Goal: Task Accomplishment & Management: Manage account settings

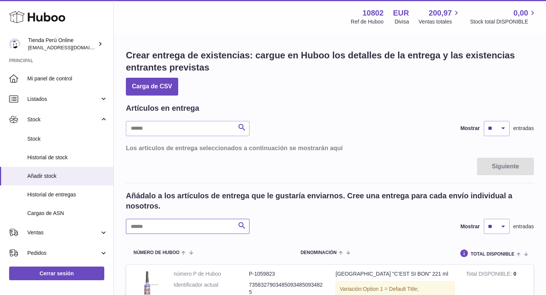
click at [181, 228] on input "text" at bounding box center [188, 226] width 124 height 15
type input "*"
type input "**********"
click at [506, 226] on select "** ** ** ***" at bounding box center [497, 226] width 26 height 15
select select "***"
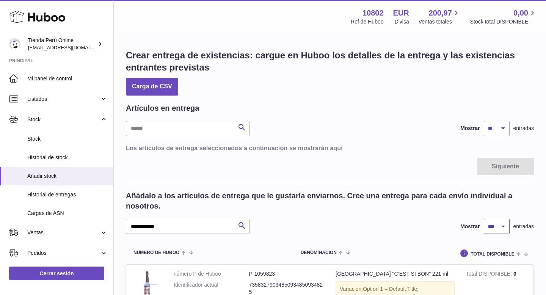
click at [484, 219] on select "** ** ** ***" at bounding box center [497, 226] width 26 height 15
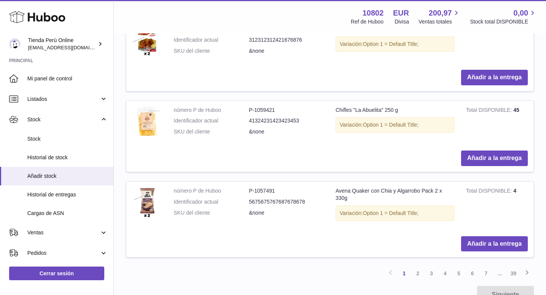
scroll to position [887, 0]
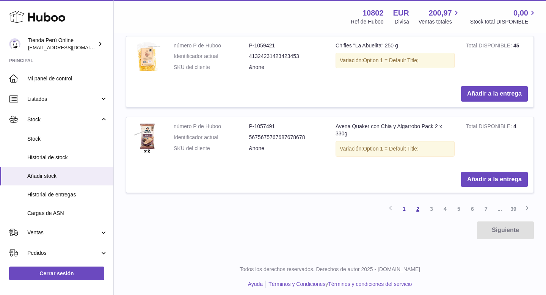
click at [417, 205] on link "2" at bounding box center [418, 209] width 14 height 14
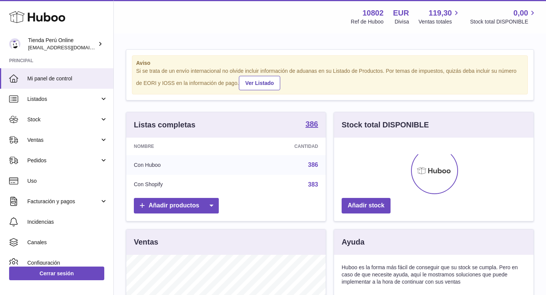
scroll to position [118, 199]
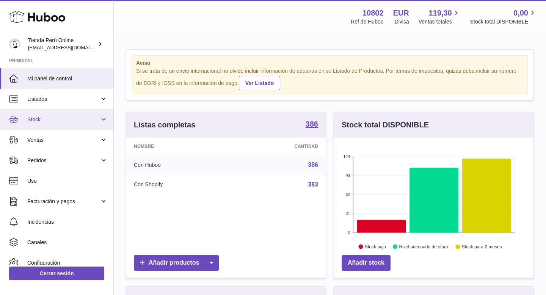
click at [65, 114] on link "Stock" at bounding box center [56, 119] width 113 height 20
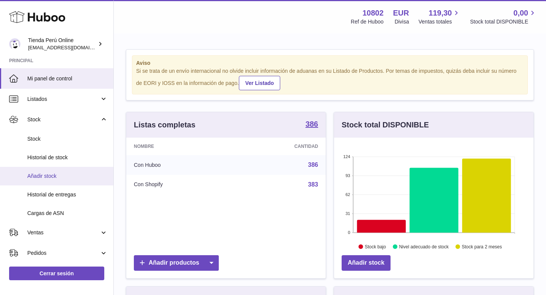
click at [74, 178] on span "Añadir stock" at bounding box center [67, 175] width 80 height 7
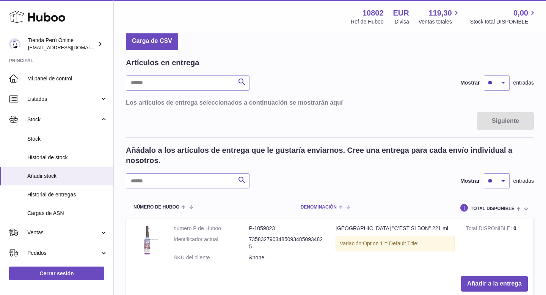
scroll to position [44, 0]
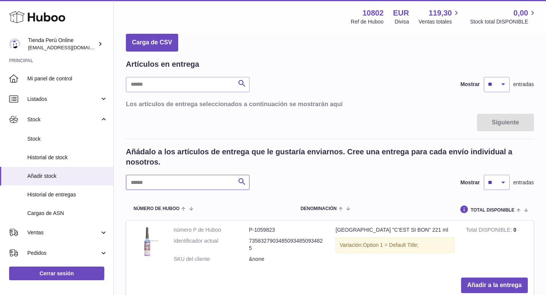
click at [168, 183] on input "text" at bounding box center [188, 182] width 124 height 15
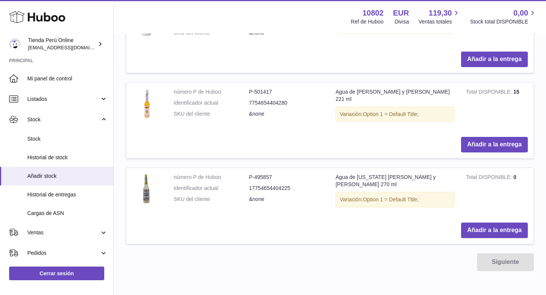
scroll to position [353, 0]
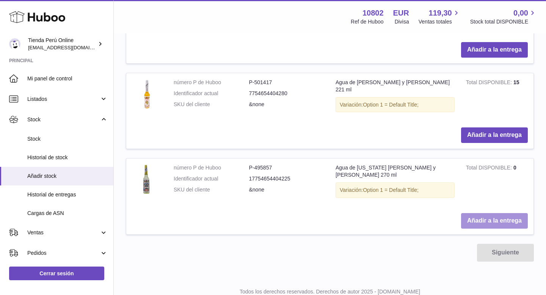
click at [488, 213] on button "Añadir a la entrega" at bounding box center [494, 221] width 67 height 16
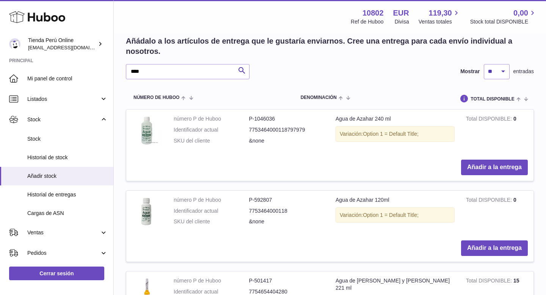
scroll to position [195, 0]
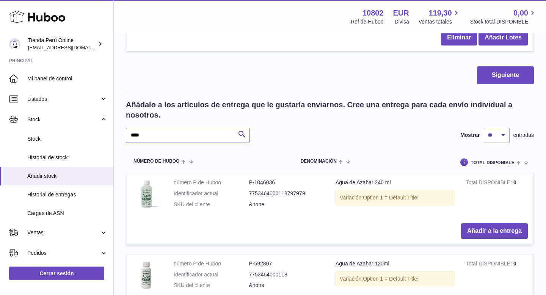
drag, startPoint x: 149, startPoint y: 138, endPoint x: 127, endPoint y: 138, distance: 22.0
click at [126, 137] on input "****" at bounding box center [188, 135] width 124 height 15
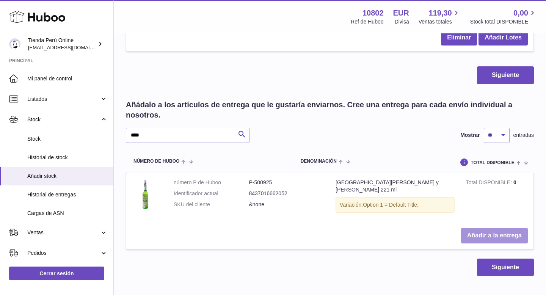
click at [500, 229] on button "Añadir a la entrega" at bounding box center [494, 236] width 67 height 16
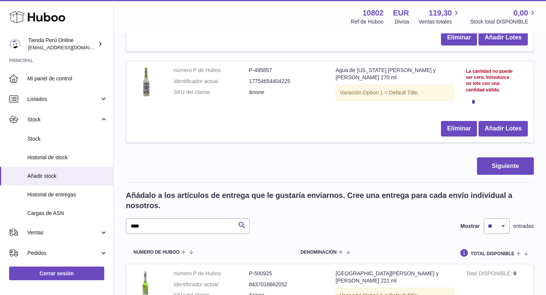
scroll to position [285, 0]
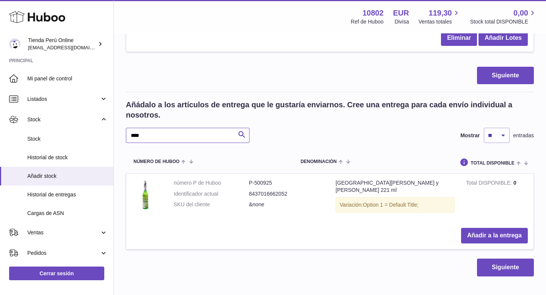
click at [204, 135] on input "****" at bounding box center [188, 135] width 124 height 15
type input "*"
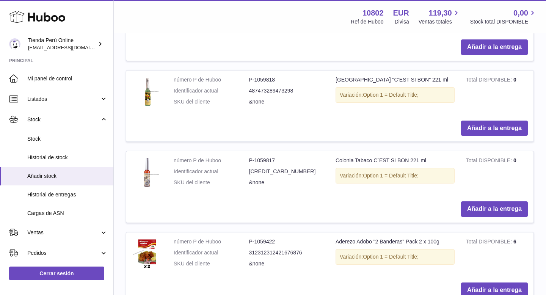
scroll to position [807, 0]
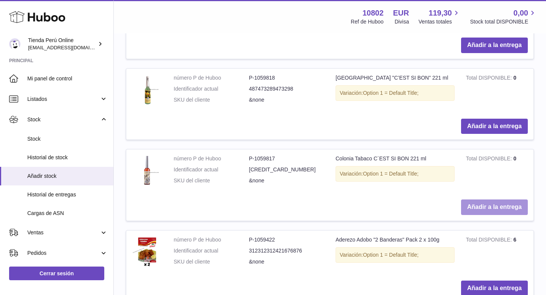
click at [471, 204] on button "Añadir a la entrega" at bounding box center [494, 207] width 67 height 16
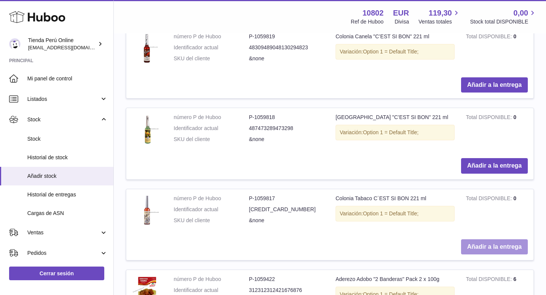
scroll to position [851, 0]
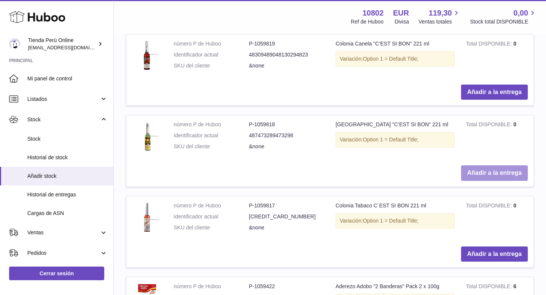
click at [482, 171] on button "Añadir a la entrega" at bounding box center [494, 173] width 67 height 16
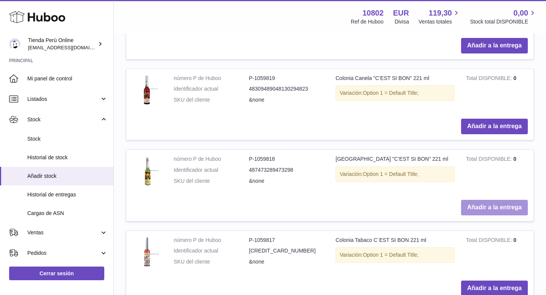
scroll to position [907, 0]
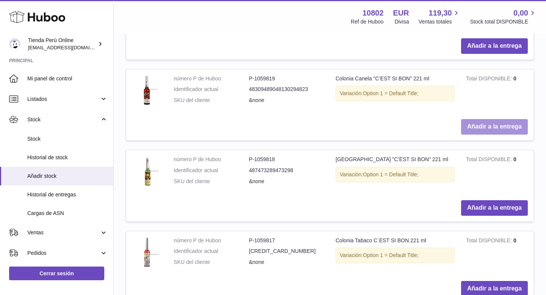
click at [488, 119] on button "Añadir a la entrega" at bounding box center [494, 127] width 67 height 16
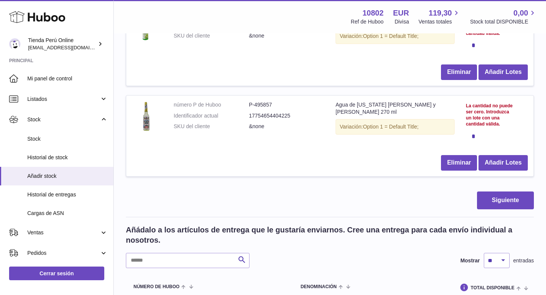
scroll to position [450, 0]
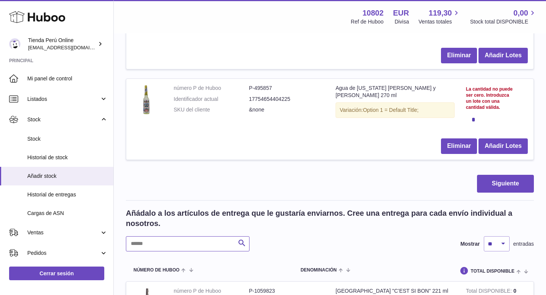
click at [168, 246] on input "text" at bounding box center [188, 243] width 124 height 15
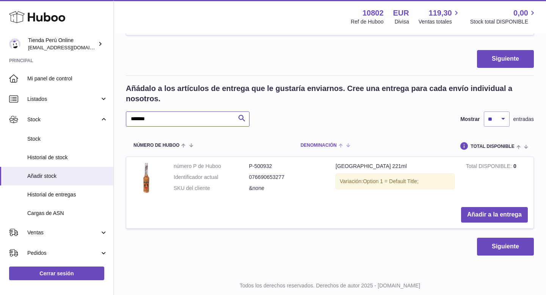
scroll to position [575, 0]
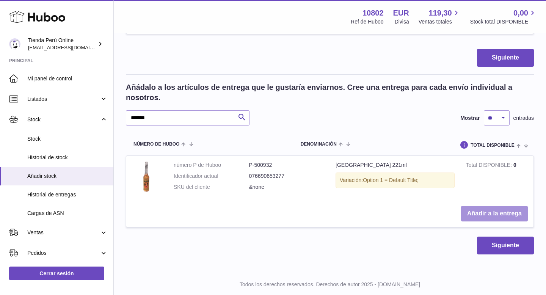
click at [487, 218] on button "Añadir a la entrega" at bounding box center [494, 214] width 67 height 16
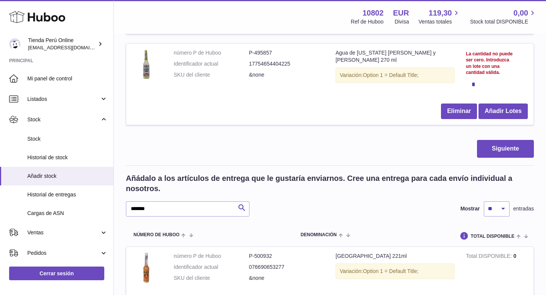
scroll to position [666, 0]
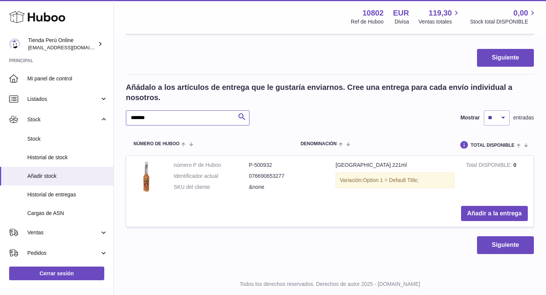
click at [172, 121] on input "*******" at bounding box center [188, 117] width 124 height 15
type input "*"
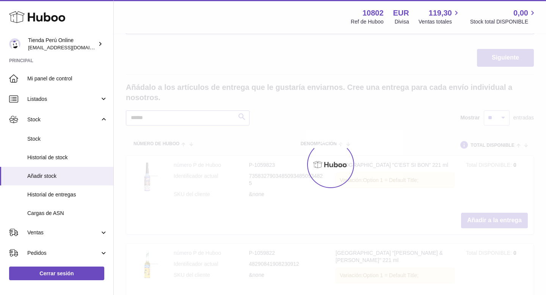
scroll to position [605, 0]
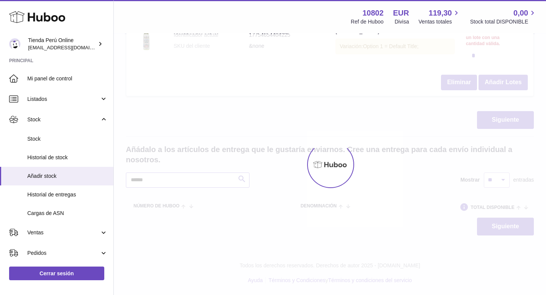
scroll to position [666, 0]
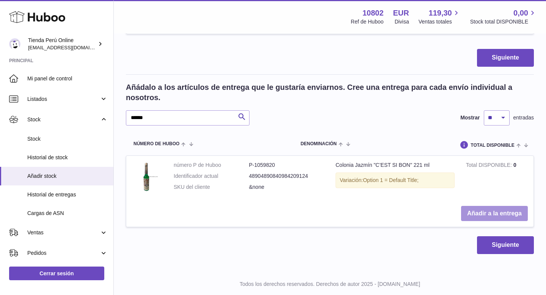
click at [491, 217] on button "Añadir a la entrega" at bounding box center [494, 214] width 67 height 16
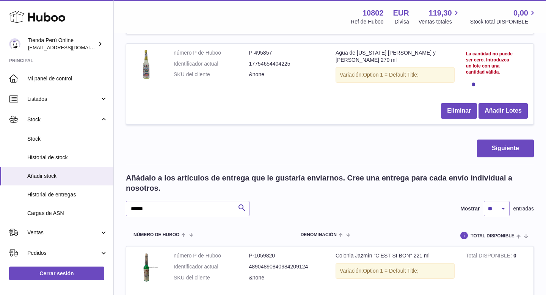
scroll to position [757, 0]
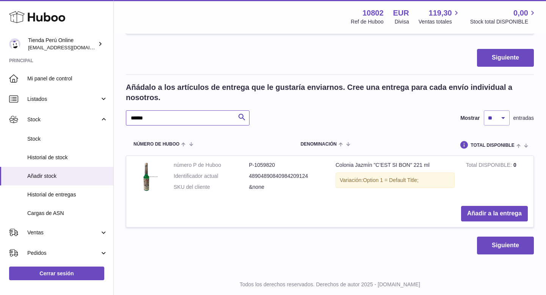
click at [168, 120] on input "******" at bounding box center [188, 117] width 124 height 15
type input "*"
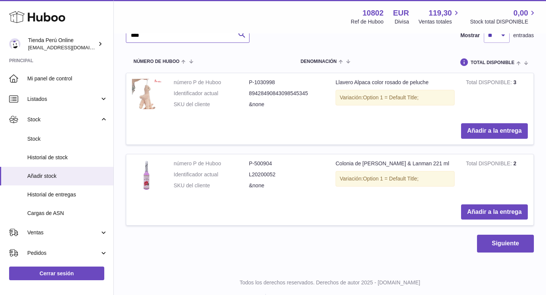
scroll to position [857, 0]
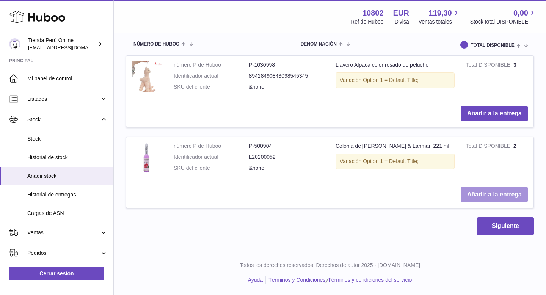
click at [482, 198] on button "Añadir a la entrega" at bounding box center [494, 195] width 67 height 16
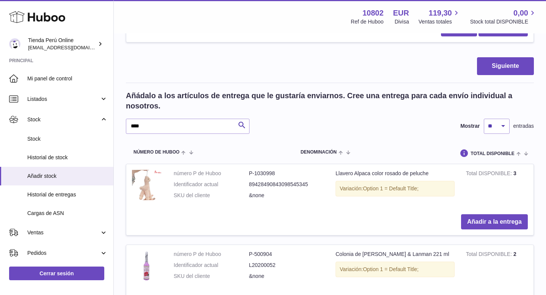
scroll to position [828, 0]
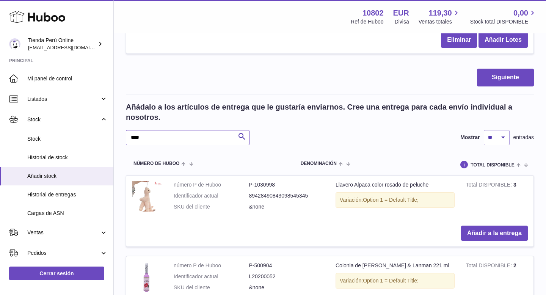
drag, startPoint x: 158, startPoint y: 138, endPoint x: 123, endPoint y: 137, distance: 35.6
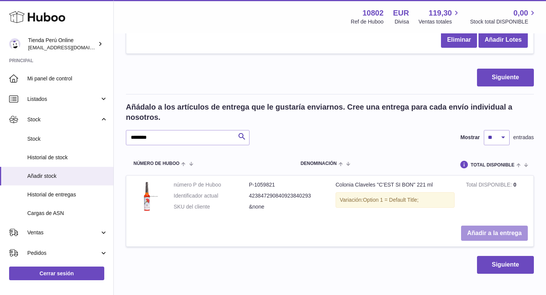
click at [497, 232] on button "Añadir a la entrega" at bounding box center [494, 234] width 67 height 16
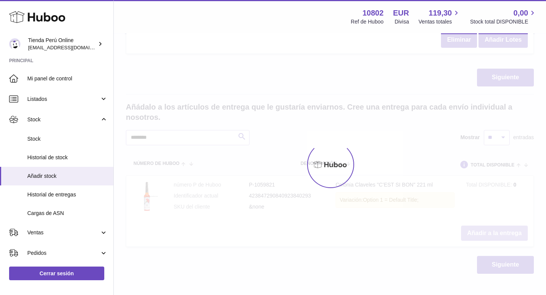
scroll to position [919, 0]
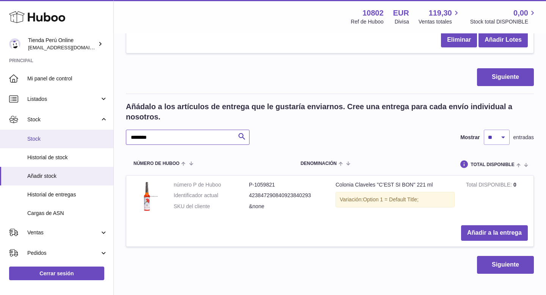
drag, startPoint x: 171, startPoint y: 137, endPoint x: 105, endPoint y: 138, distance: 66.7
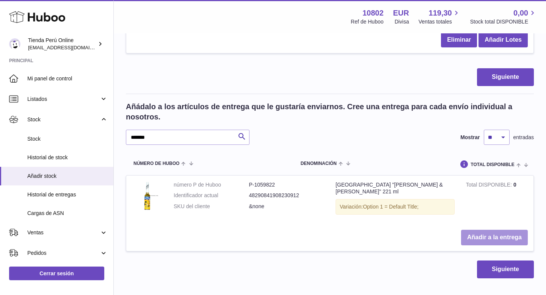
click at [490, 236] on button "Añadir a la entrega" at bounding box center [494, 238] width 67 height 16
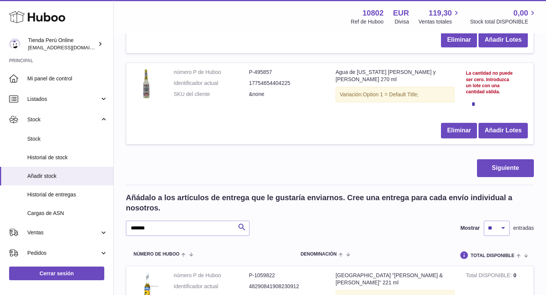
scroll to position [1010, 0]
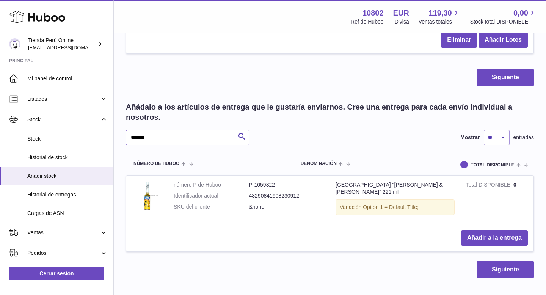
click at [181, 134] on input "*******" at bounding box center [188, 137] width 124 height 15
click at [181, 144] on input "*******" at bounding box center [188, 137] width 124 height 15
type input "*"
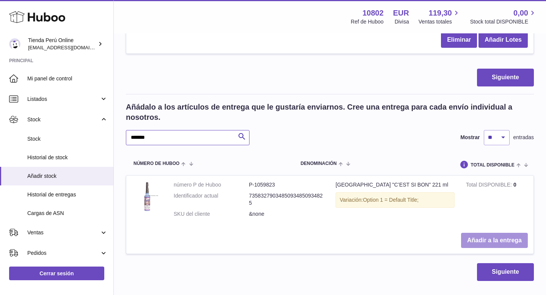
type input "*******"
click at [486, 240] on button "Añadir a la entrega" at bounding box center [494, 241] width 67 height 16
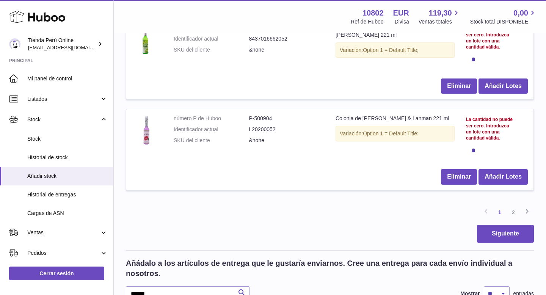
scroll to position [942, 0]
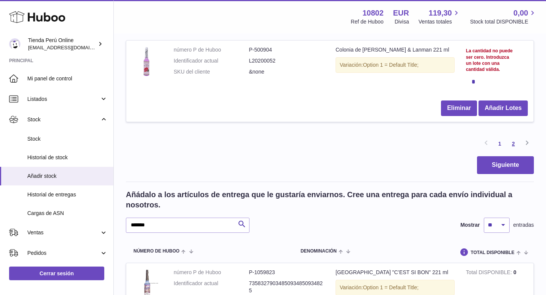
click at [515, 143] on link "2" at bounding box center [513, 144] width 14 height 14
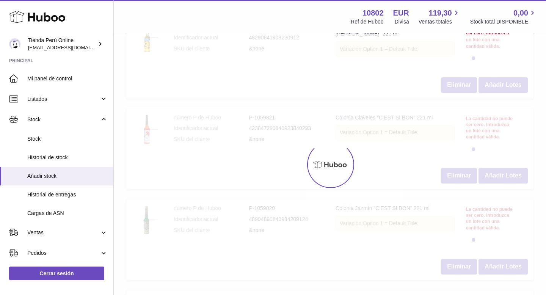
scroll to position [34, 0]
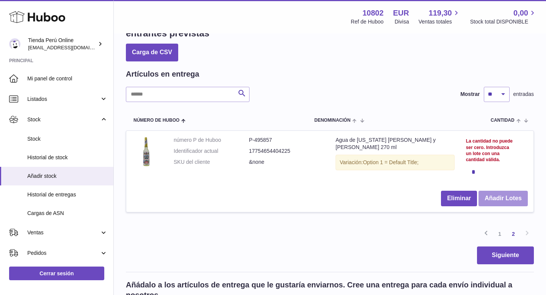
click at [511, 201] on button "Añadir Lotes" at bounding box center [502, 199] width 49 height 16
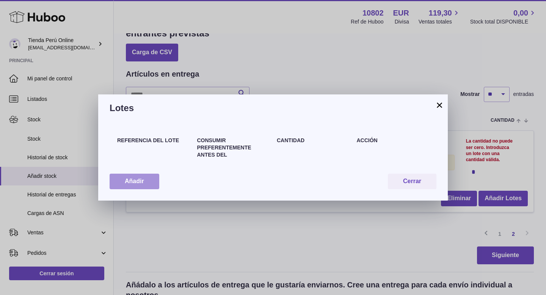
click at [146, 183] on button "Añadir" at bounding box center [135, 182] width 50 height 16
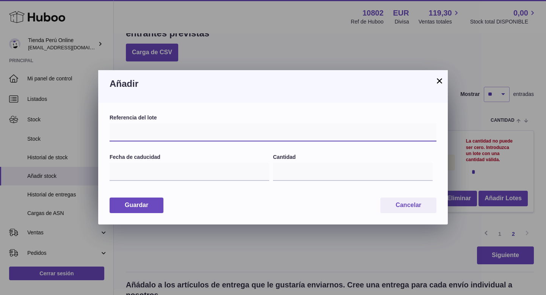
click at [155, 133] on input "text" at bounding box center [273, 132] width 327 height 18
type input "*******"
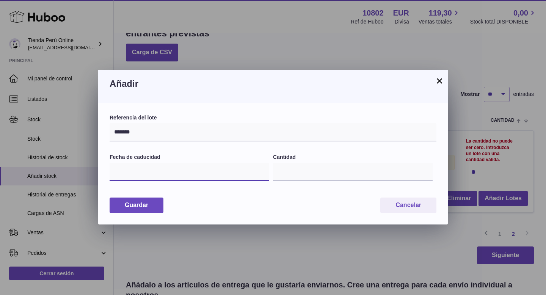
click at [139, 175] on input "text" at bounding box center [190, 172] width 160 height 18
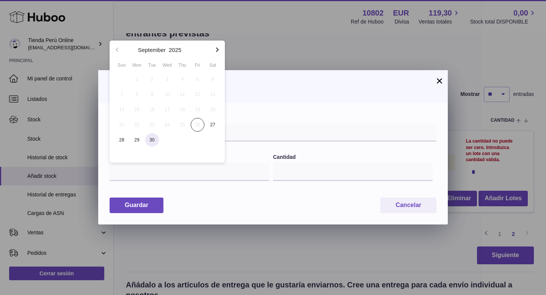
click at [149, 140] on span "30" at bounding box center [152, 140] width 14 height 14
type input "**********"
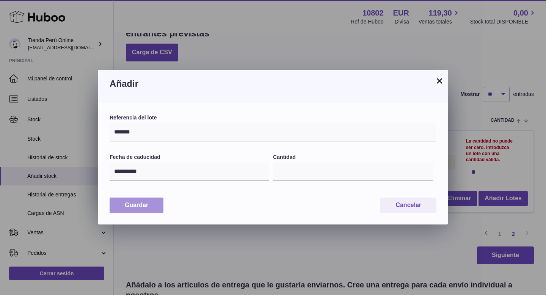
click at [151, 201] on button "Guardar" at bounding box center [137, 205] width 54 height 16
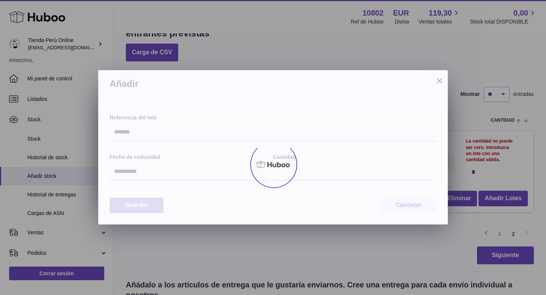
type input "*"
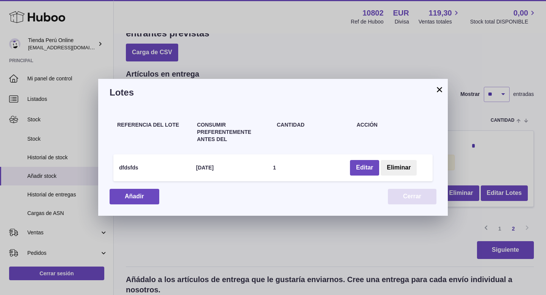
click at [404, 195] on button "Cerrar" at bounding box center [412, 197] width 49 height 16
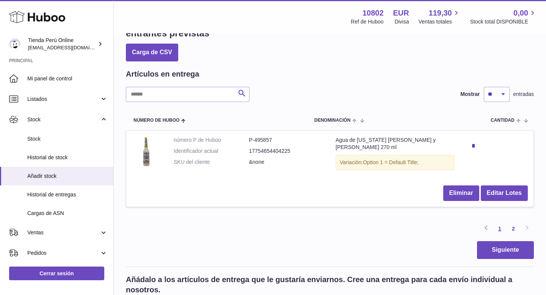
click at [502, 223] on link "1" at bounding box center [500, 229] width 14 height 14
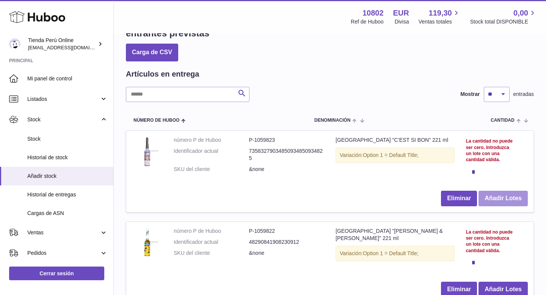
click at [506, 196] on button "Añadir Lotes" at bounding box center [502, 199] width 49 height 16
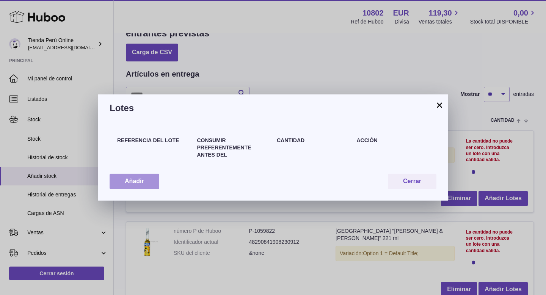
click at [146, 179] on button "Añadir" at bounding box center [135, 182] width 50 height 16
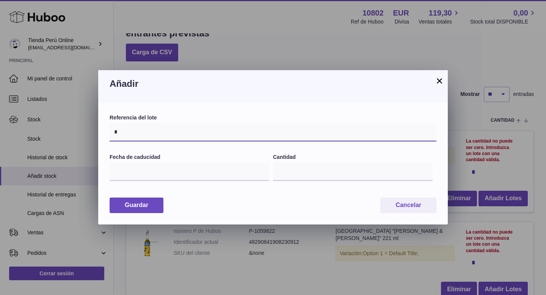
click at [161, 136] on input "*" at bounding box center [273, 132] width 327 height 18
type input "******"
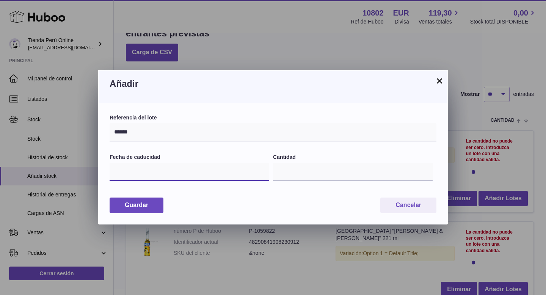
click at [144, 167] on input "text" at bounding box center [190, 172] width 160 height 18
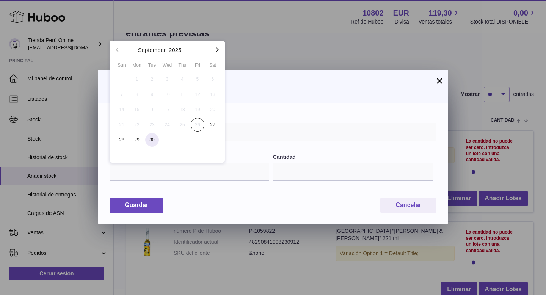
click at [148, 143] on span "30" at bounding box center [152, 140] width 14 height 14
type input "**********"
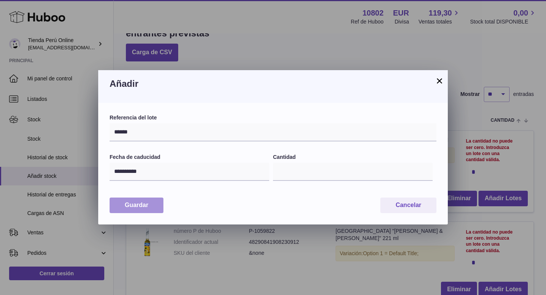
click at [149, 205] on button "Guardar" at bounding box center [137, 205] width 54 height 16
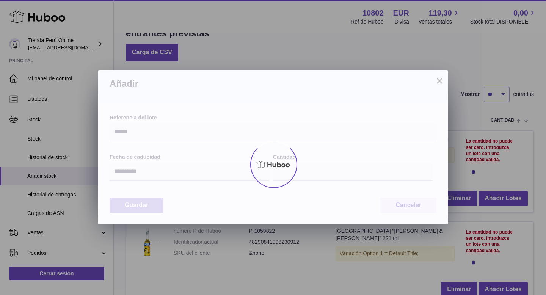
type input "*"
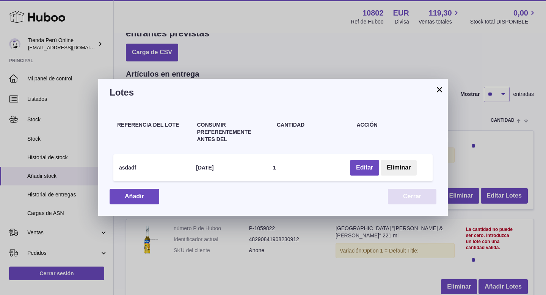
click at [406, 200] on button "Cerrar" at bounding box center [412, 197] width 49 height 16
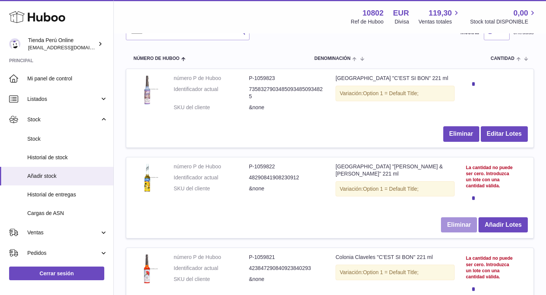
scroll to position [118, 0]
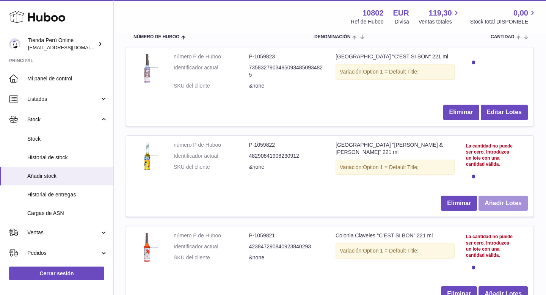
click at [509, 202] on button "Añadir Lotes" at bounding box center [502, 204] width 49 height 16
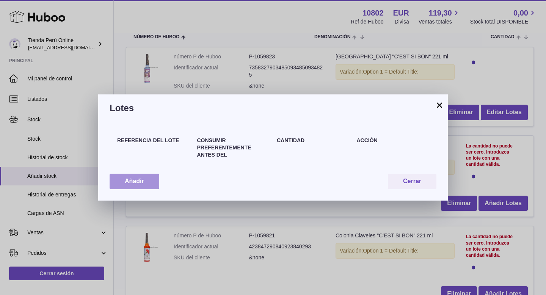
click at [145, 182] on button "Añadir" at bounding box center [135, 182] width 50 height 16
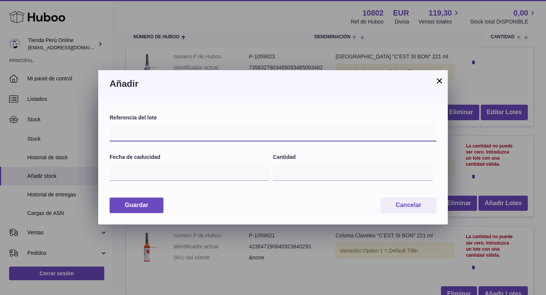
click at [140, 135] on input "text" at bounding box center [273, 132] width 327 height 18
type input "*******"
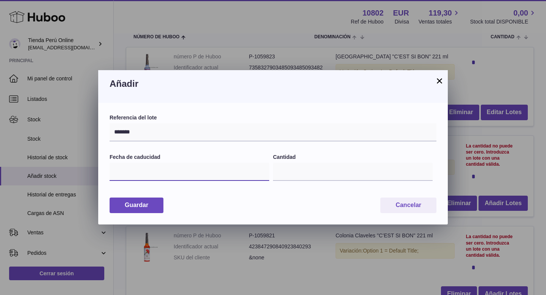
click at [132, 172] on input "text" at bounding box center [190, 172] width 160 height 18
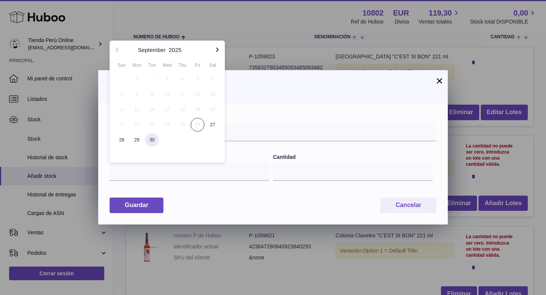
click at [153, 142] on span "30" at bounding box center [152, 140] width 14 height 14
type input "**********"
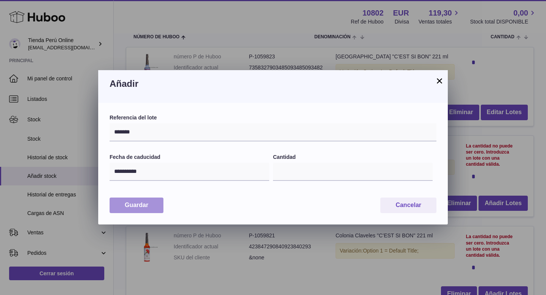
click at [150, 210] on button "Guardar" at bounding box center [137, 205] width 54 height 16
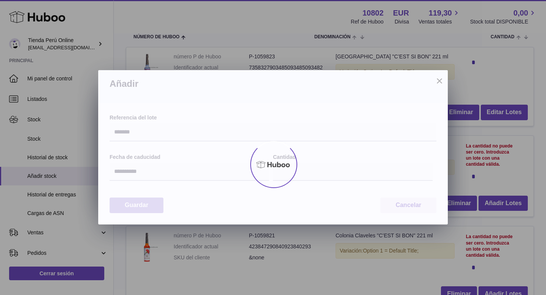
type input "*"
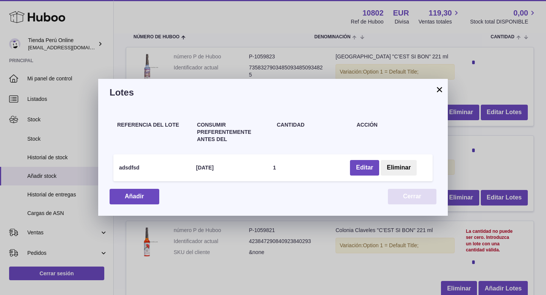
click at [419, 202] on button "Cerrar" at bounding box center [412, 197] width 49 height 16
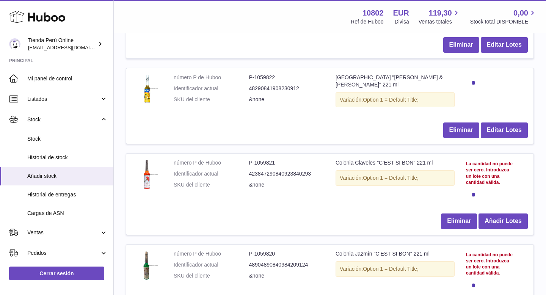
scroll to position [209, 0]
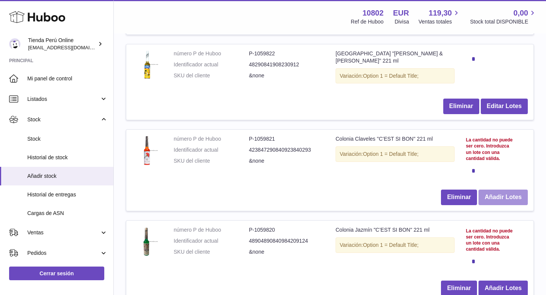
click at [506, 196] on button "Añadir Lotes" at bounding box center [502, 198] width 49 height 16
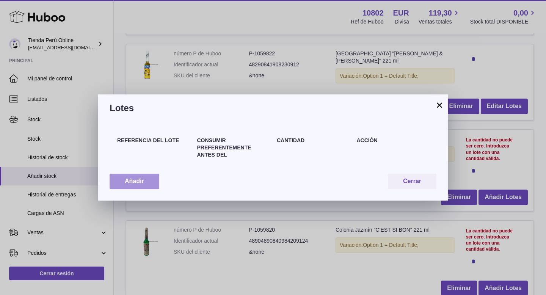
click at [148, 184] on button "Añadir" at bounding box center [135, 182] width 50 height 16
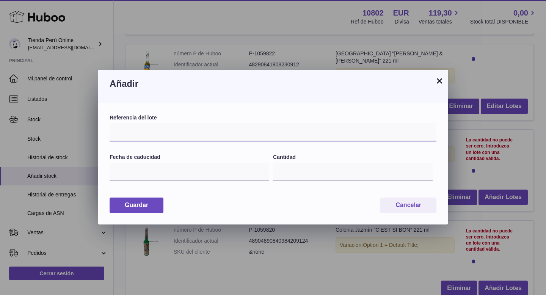
click at [149, 136] on input "text" at bounding box center [273, 132] width 327 height 18
type input "*******"
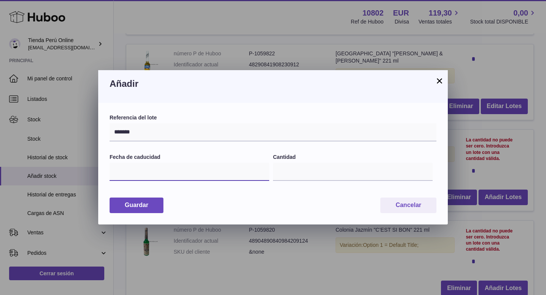
click at [130, 171] on input "text" at bounding box center [190, 172] width 160 height 18
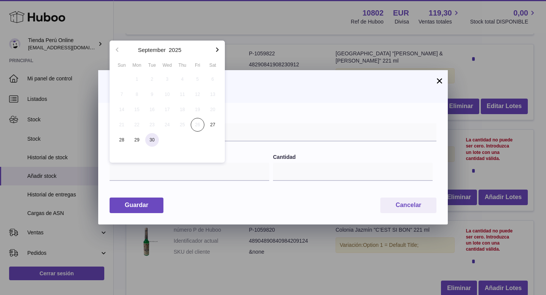
click at [155, 137] on span "30" at bounding box center [152, 140] width 14 height 14
type input "**********"
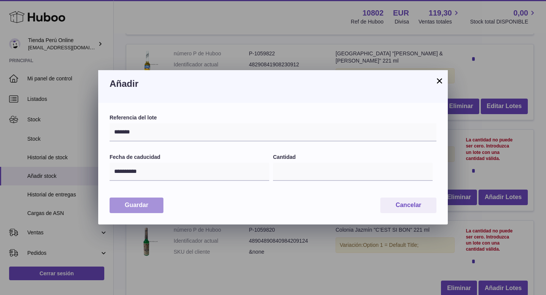
click at [152, 202] on button "Guardar" at bounding box center [137, 205] width 54 height 16
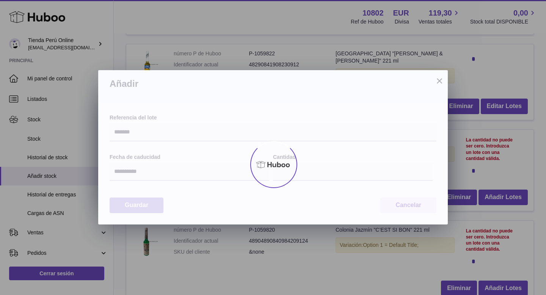
type input "*"
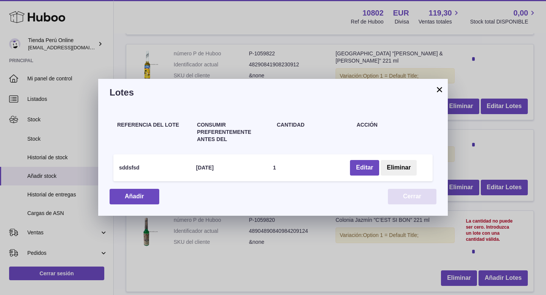
click at [399, 196] on button "Cerrar" at bounding box center [412, 197] width 49 height 16
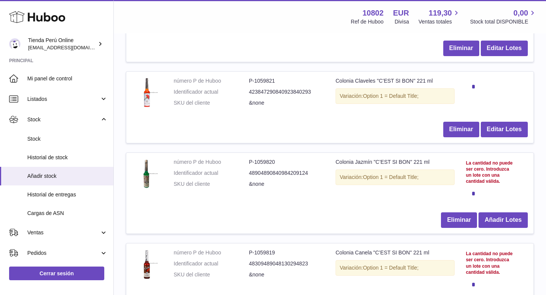
scroll to position [296, 0]
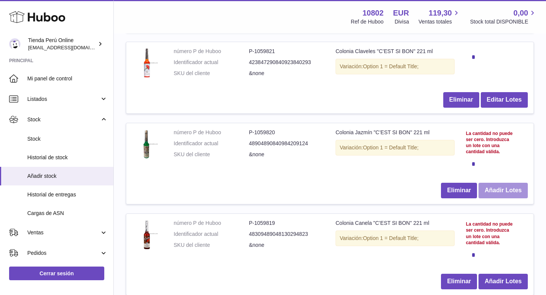
click at [508, 184] on button "Añadir Lotes" at bounding box center [502, 191] width 49 height 16
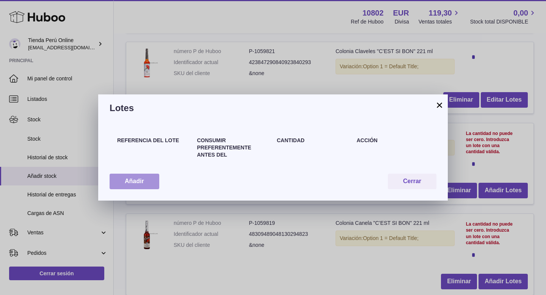
click at [137, 187] on button "Añadir" at bounding box center [135, 182] width 50 height 16
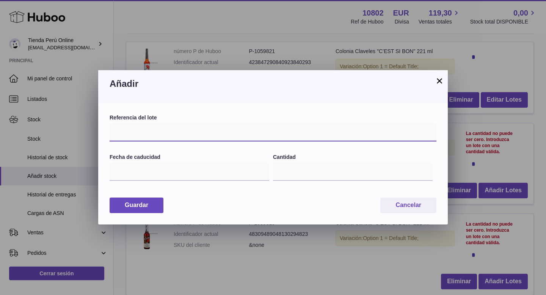
click at [150, 135] on input "text" at bounding box center [273, 132] width 327 height 18
type input "*******"
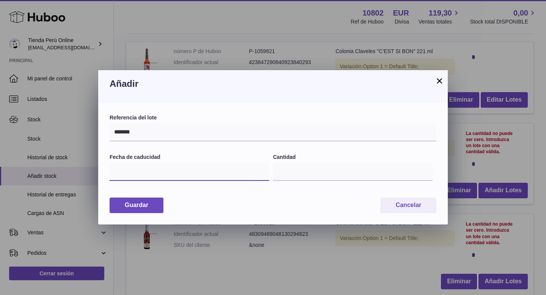
click at [139, 176] on input "text" at bounding box center [190, 172] width 160 height 18
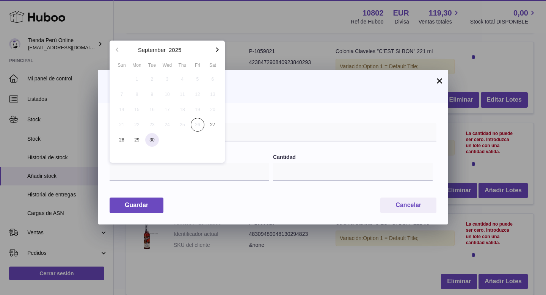
click at [155, 142] on span "30" at bounding box center [152, 140] width 14 height 14
type input "**********"
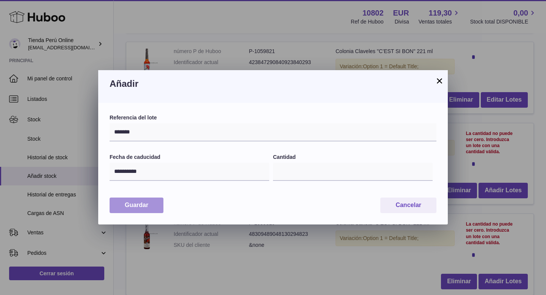
click at [159, 201] on button "Guardar" at bounding box center [137, 205] width 54 height 16
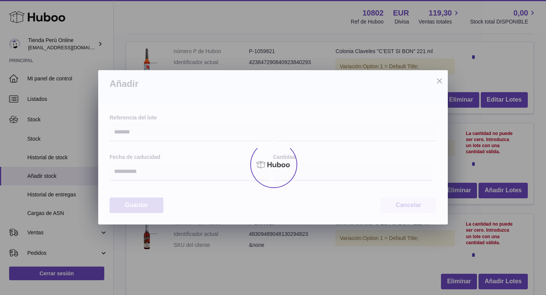
type input "*"
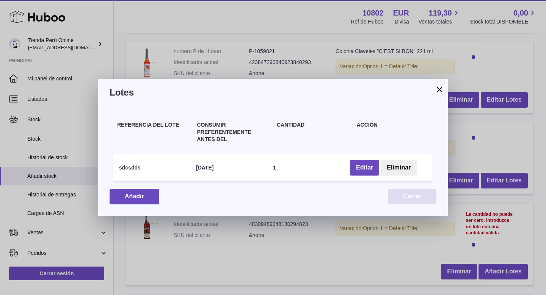
click at [426, 193] on button "Cerrar" at bounding box center [412, 197] width 49 height 16
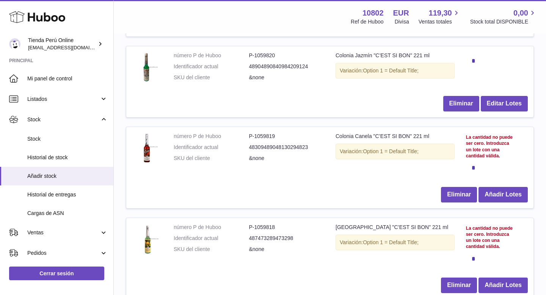
scroll to position [423, 0]
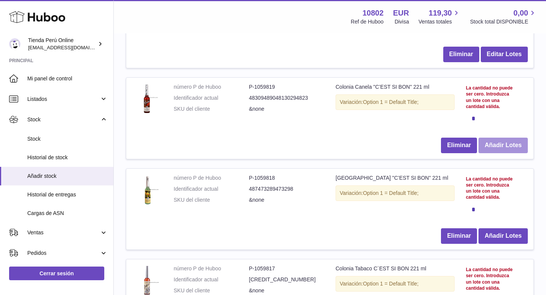
click at [518, 141] on button "Añadir Lotes" at bounding box center [502, 146] width 49 height 16
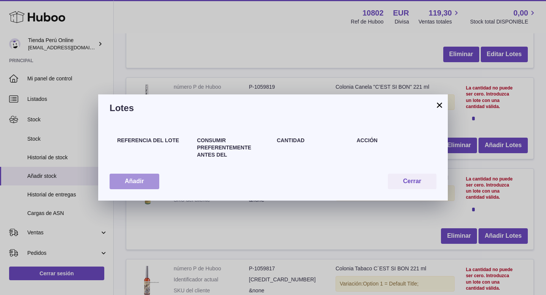
click at [131, 184] on button "Añadir" at bounding box center [135, 182] width 50 height 16
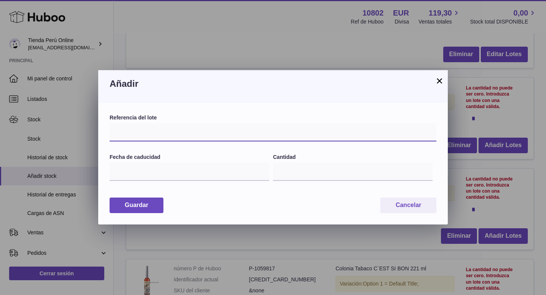
click at [145, 137] on input "text" at bounding box center [273, 132] width 327 height 18
type input "*********"
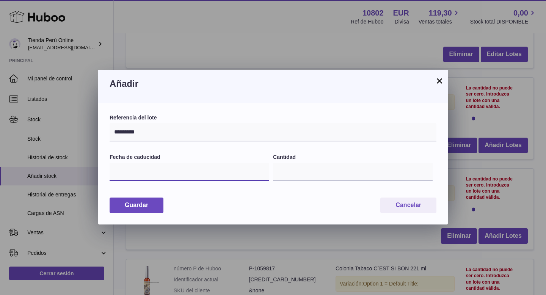
click at [129, 175] on input "text" at bounding box center [190, 172] width 160 height 18
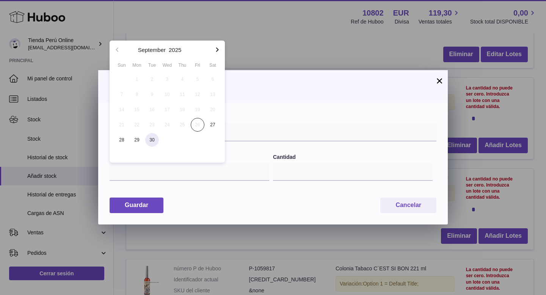
click at [154, 138] on span "30" at bounding box center [152, 140] width 14 height 14
type input "**********"
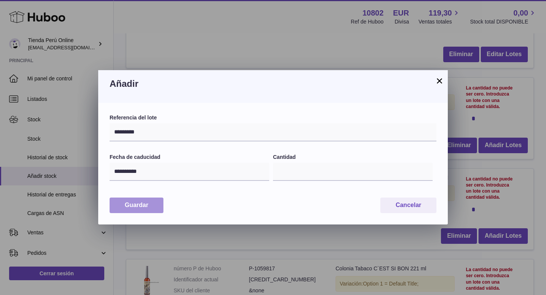
click at [153, 207] on button "Guardar" at bounding box center [137, 205] width 54 height 16
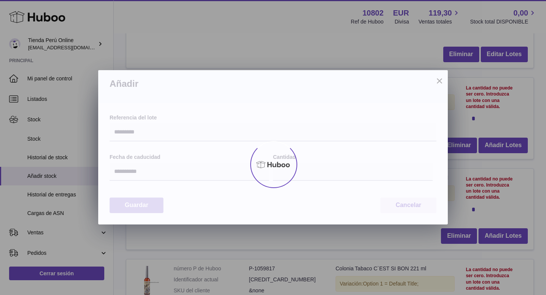
type input "*"
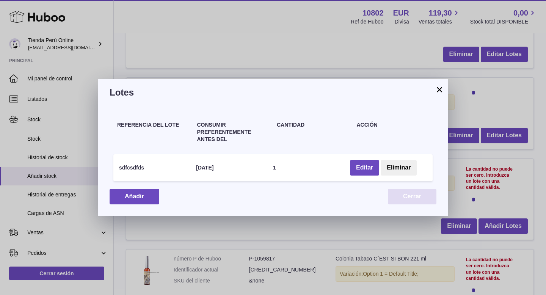
click at [397, 196] on button "Cerrar" at bounding box center [412, 197] width 49 height 16
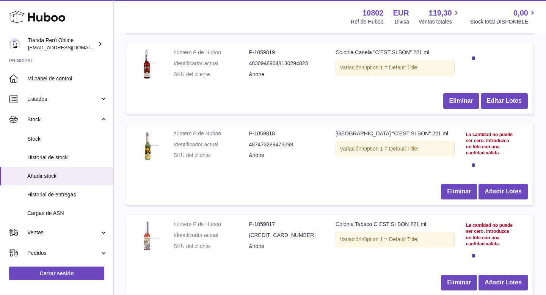
scroll to position [466, 0]
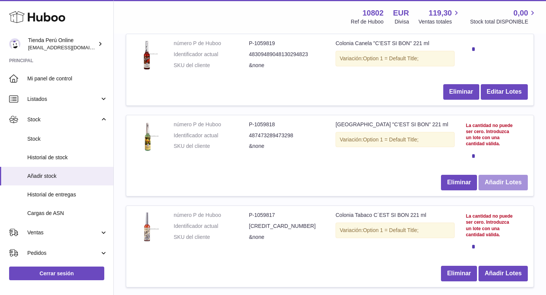
click at [504, 176] on button "Añadir Lotes" at bounding box center [502, 183] width 49 height 16
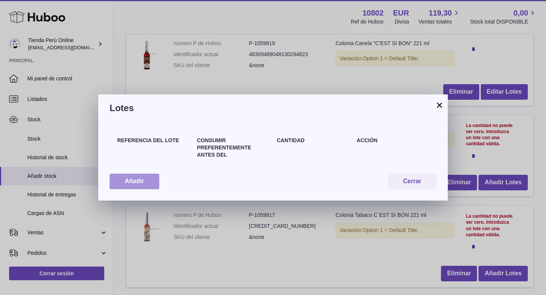
click at [152, 183] on button "Añadir" at bounding box center [135, 182] width 50 height 16
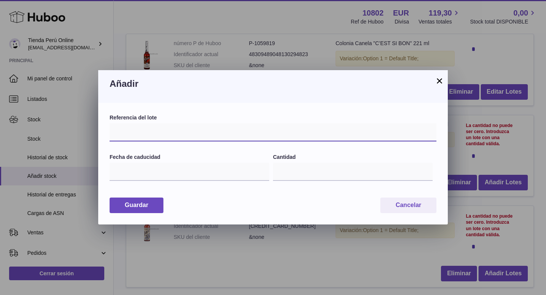
click at [165, 136] on input "text" at bounding box center [273, 132] width 327 height 18
type input "*********"
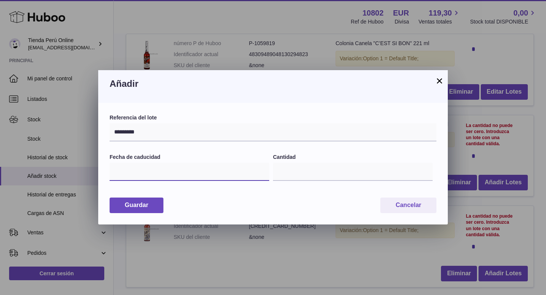
click at [144, 169] on input "text" at bounding box center [190, 172] width 160 height 18
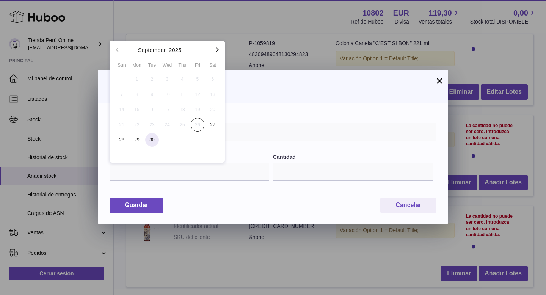
click at [152, 141] on span "30" at bounding box center [152, 140] width 14 height 14
type input "**********"
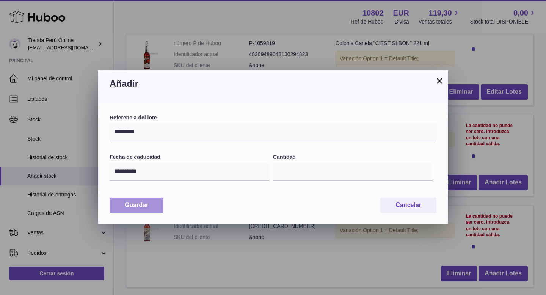
click at [155, 198] on button "Guardar" at bounding box center [137, 205] width 54 height 16
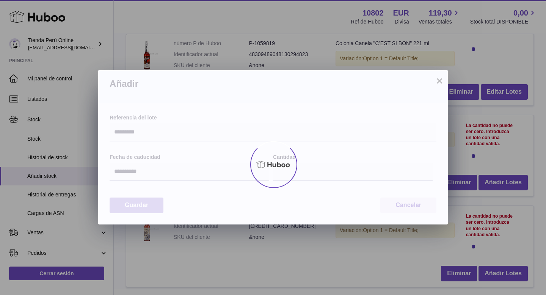
type input "*"
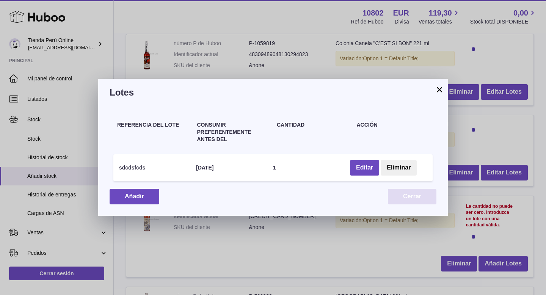
click at [402, 191] on button "Cerrar" at bounding box center [412, 197] width 49 height 16
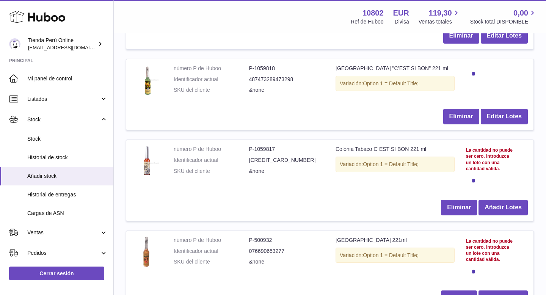
scroll to position [527, 0]
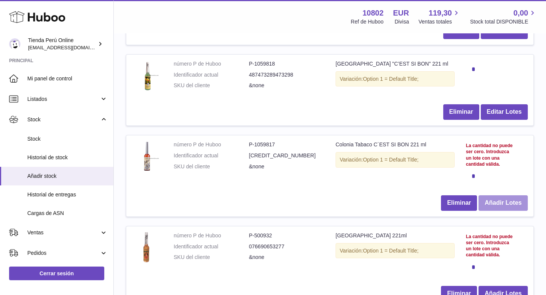
click at [499, 199] on button "Añadir Lotes" at bounding box center [502, 203] width 49 height 16
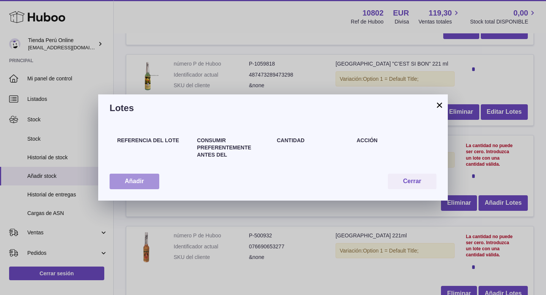
click at [143, 186] on button "Añadir" at bounding box center [135, 182] width 50 height 16
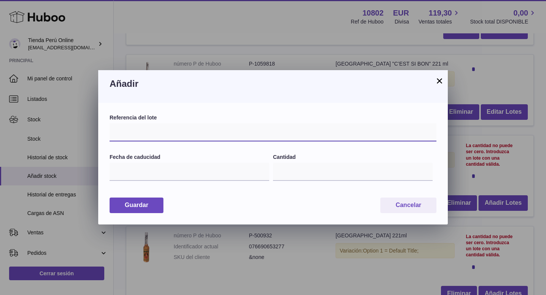
click at [149, 134] on input "text" at bounding box center [273, 132] width 327 height 18
type input "********"
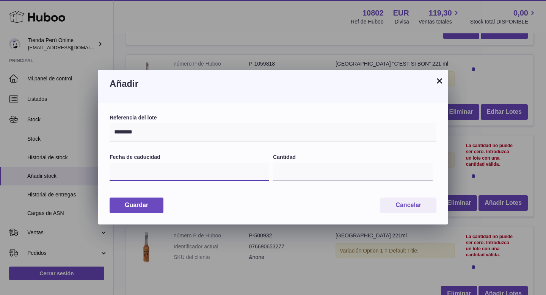
click at [131, 180] on input "text" at bounding box center [190, 172] width 160 height 18
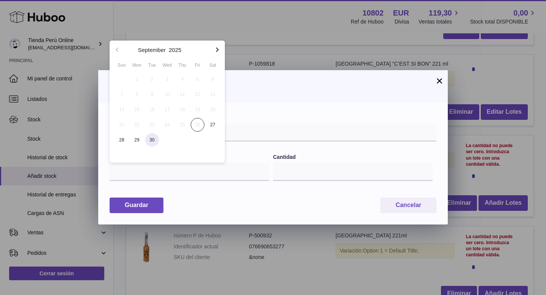
click at [155, 145] on span "30" at bounding box center [152, 140] width 14 height 14
type input "**********"
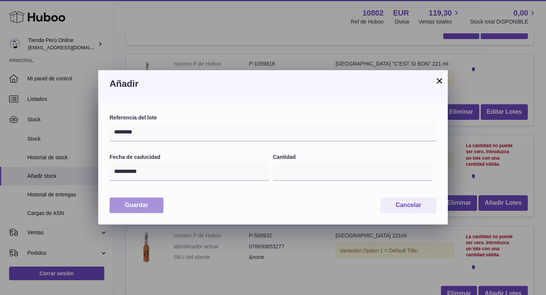
click at [146, 208] on button "Guardar" at bounding box center [137, 205] width 54 height 16
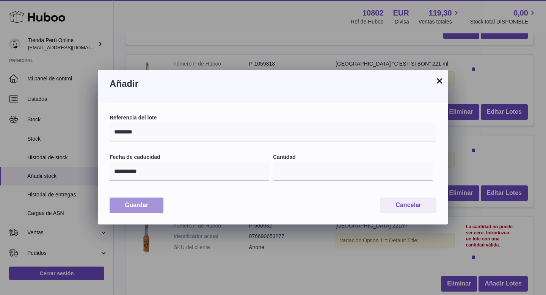
type input "*"
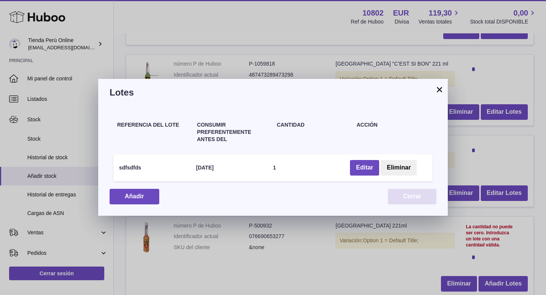
click at [404, 202] on button "Cerrar" at bounding box center [412, 197] width 49 height 16
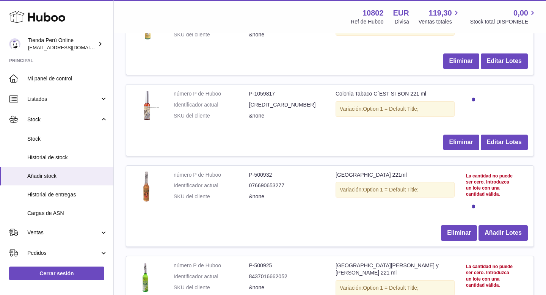
scroll to position [597, 0]
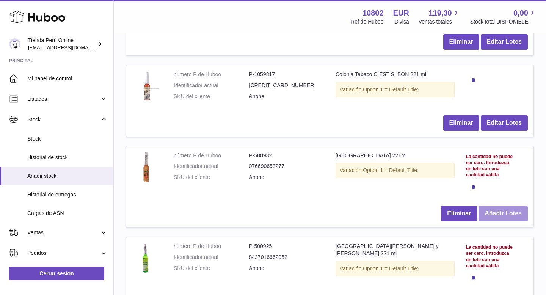
click at [506, 207] on button "Añadir Lotes" at bounding box center [502, 214] width 49 height 16
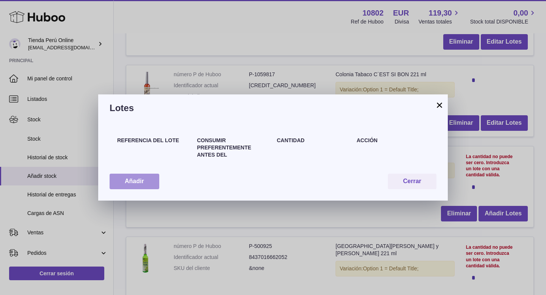
click at [143, 178] on button "Añadir" at bounding box center [135, 182] width 50 height 16
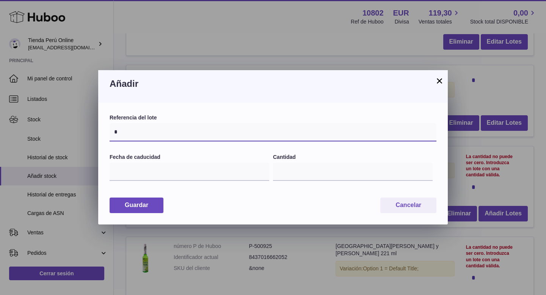
click at [149, 133] on input "*" at bounding box center [273, 132] width 327 height 18
type input "*********"
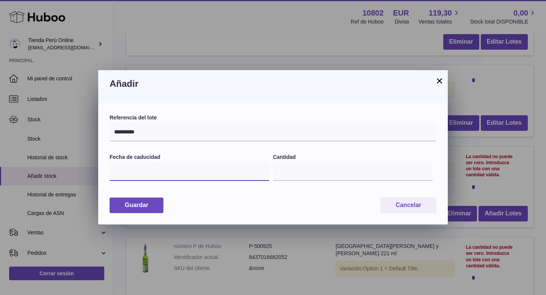
click at [138, 174] on input "text" at bounding box center [190, 172] width 160 height 18
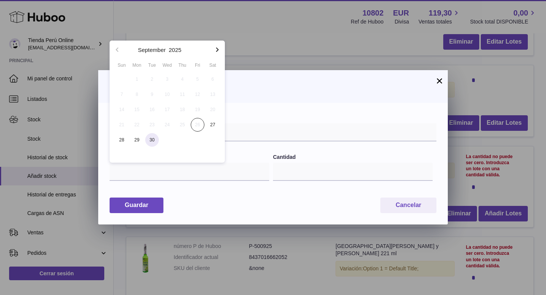
click at [156, 141] on span "30" at bounding box center [152, 140] width 14 height 14
type input "**********"
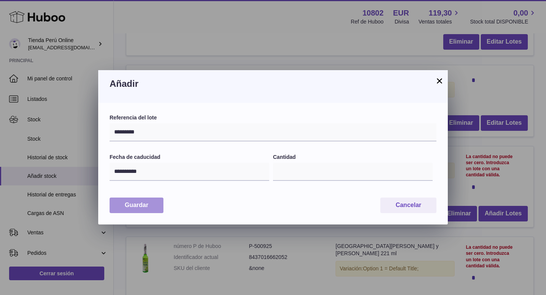
click at [146, 205] on button "Guardar" at bounding box center [137, 205] width 54 height 16
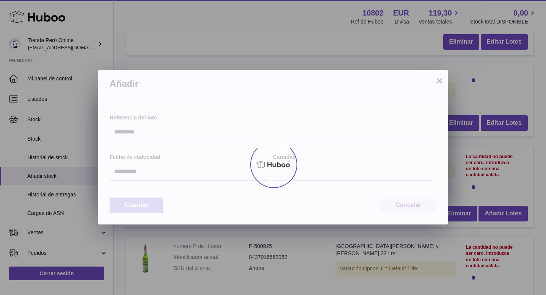
type input "*"
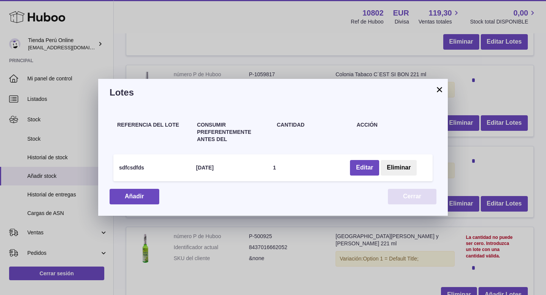
click at [412, 196] on button "Cerrar" at bounding box center [412, 197] width 49 height 16
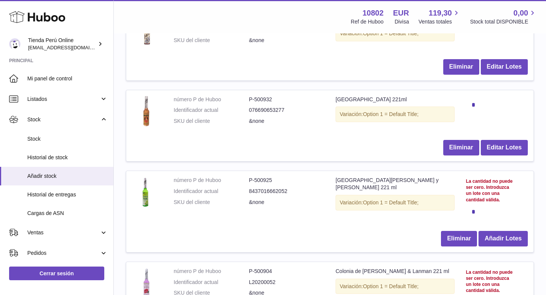
scroll to position [682, 0]
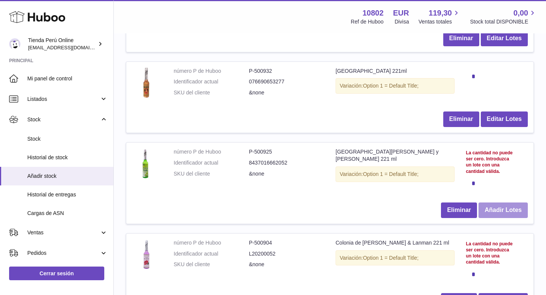
click at [510, 206] on button "Añadir Lotes" at bounding box center [502, 210] width 49 height 16
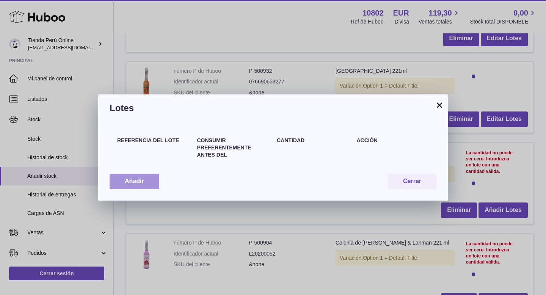
click at [151, 183] on button "Añadir" at bounding box center [135, 182] width 50 height 16
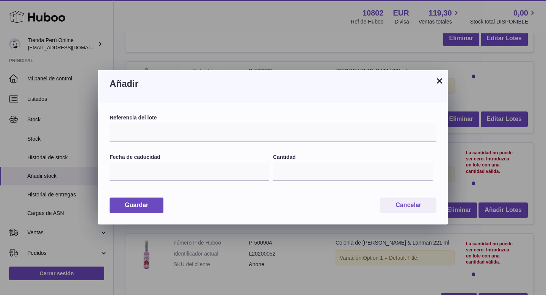
click at [166, 134] on input "text" at bounding box center [273, 132] width 327 height 18
type input "********"
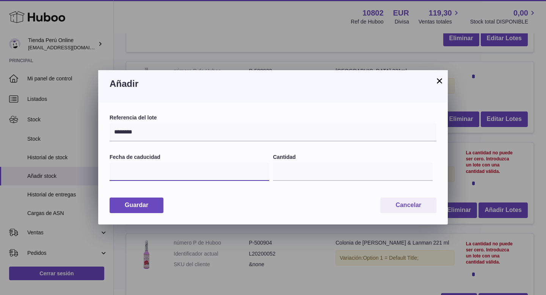
click at [139, 178] on input "text" at bounding box center [190, 172] width 160 height 18
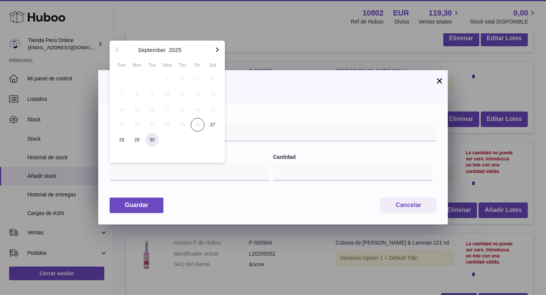
click at [152, 140] on span "30" at bounding box center [152, 140] width 14 height 14
type input "**********"
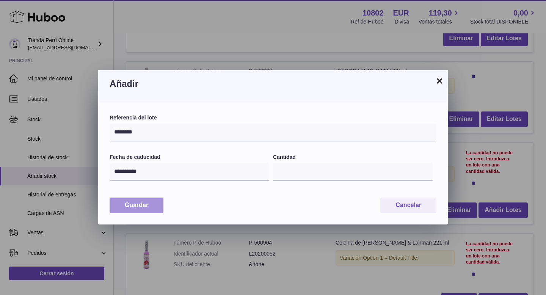
click at [151, 204] on button "Guardar" at bounding box center [137, 205] width 54 height 16
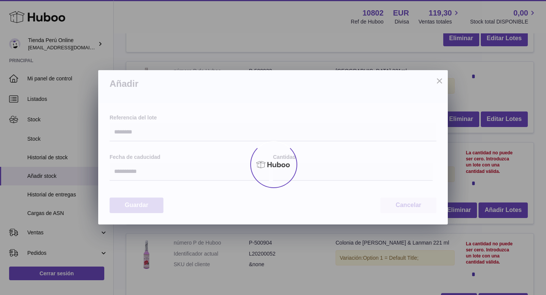
type input "*"
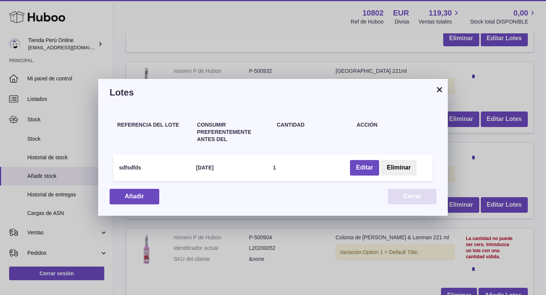
click at [406, 200] on button "Cerrar" at bounding box center [412, 197] width 49 height 16
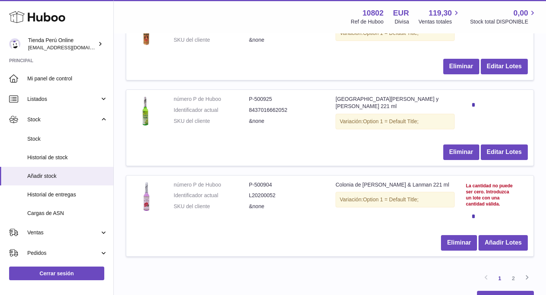
scroll to position [754, 0]
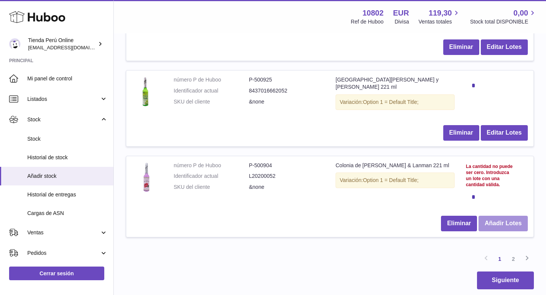
click at [516, 216] on button "Añadir Lotes" at bounding box center [502, 224] width 49 height 16
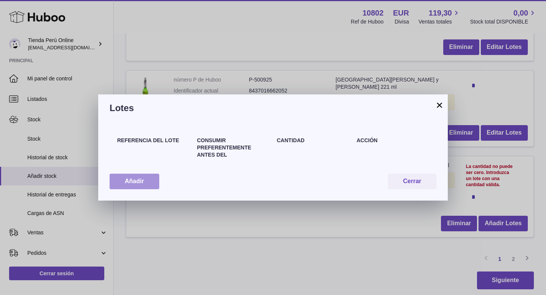
click at [143, 182] on button "Añadir" at bounding box center [135, 182] width 50 height 16
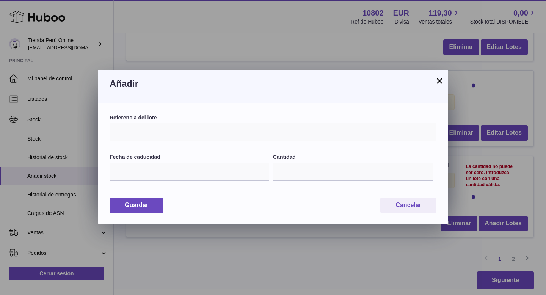
click at [172, 135] on input "text" at bounding box center [273, 132] width 327 height 18
type input "********"
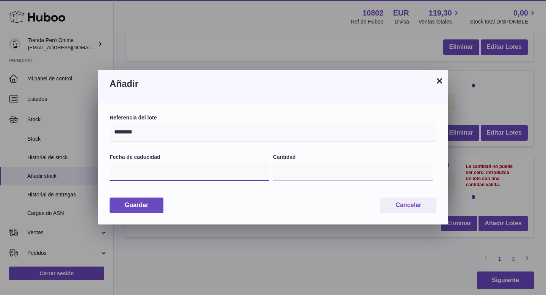
click at [133, 177] on input "text" at bounding box center [190, 172] width 160 height 18
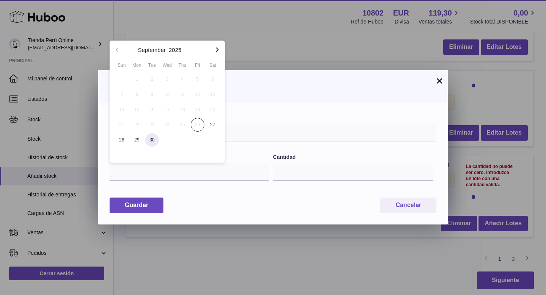
click at [149, 143] on span "30" at bounding box center [152, 140] width 14 height 14
type input "**********"
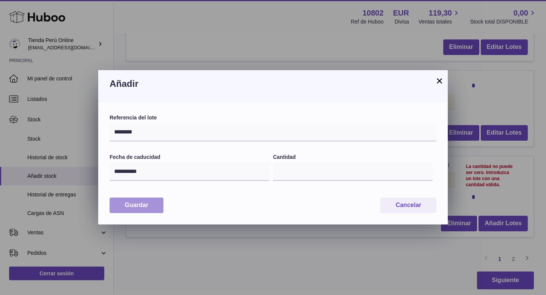
click at [152, 208] on button "Guardar" at bounding box center [137, 205] width 54 height 16
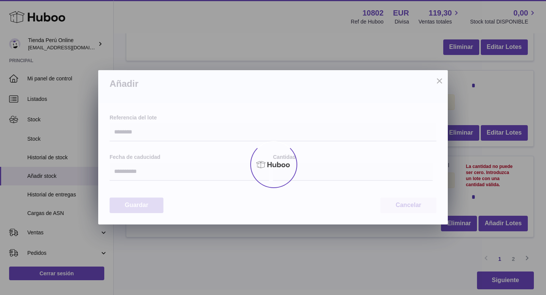
type input "*"
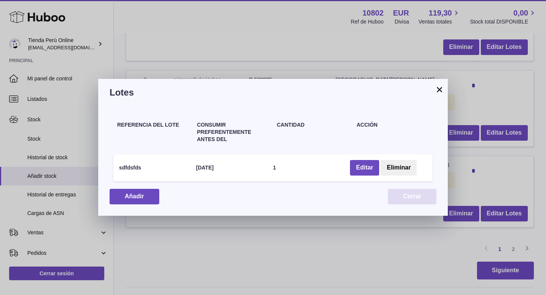
click at [426, 196] on button "Cerrar" at bounding box center [412, 197] width 49 height 16
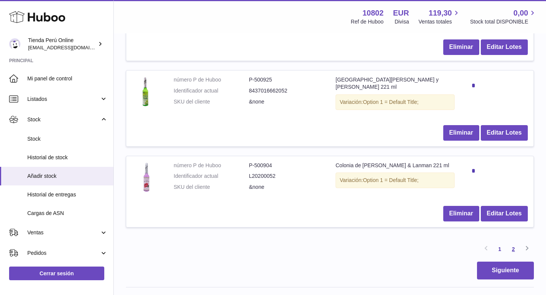
click at [516, 242] on link "2" at bounding box center [513, 249] width 14 height 14
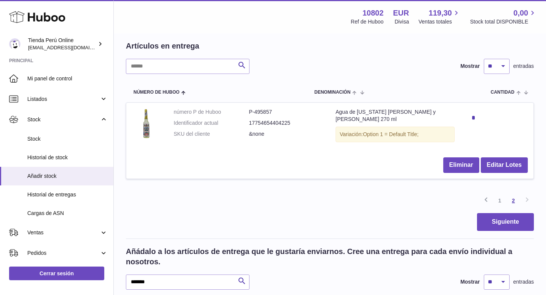
scroll to position [63, 0]
click at [507, 220] on button "Siguiente" at bounding box center [505, 222] width 57 height 18
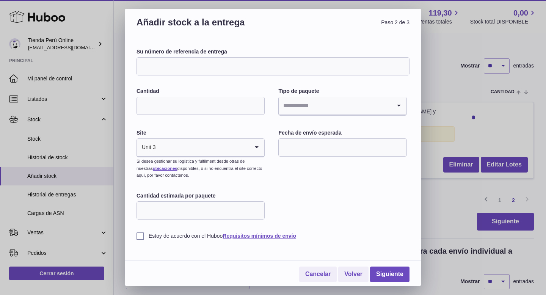
click at [202, 69] on input "Su número de referencia de entrega" at bounding box center [272, 66] width 273 height 18
paste input "**********"
type input "**********"
click at [317, 44] on div "**********" at bounding box center [273, 160] width 296 height 251
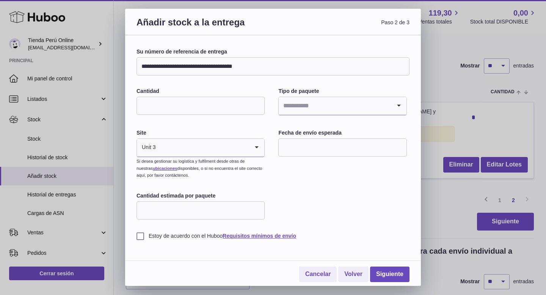
click at [194, 105] on input "Cantidad" at bounding box center [200, 106] width 128 height 18
type input "**"
click at [385, 105] on input "Search for option" at bounding box center [335, 105] width 112 height 17
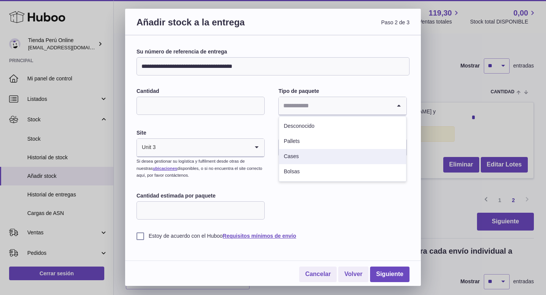
click at [313, 152] on li "Cases" at bounding box center [342, 156] width 127 height 15
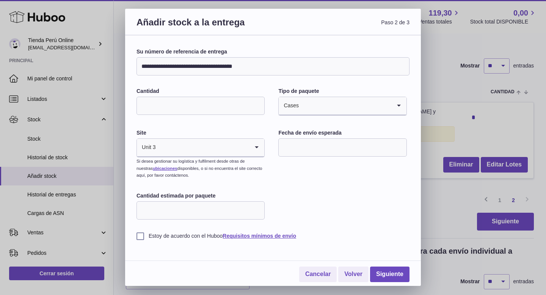
click at [313, 148] on input "text" at bounding box center [342, 147] width 128 height 18
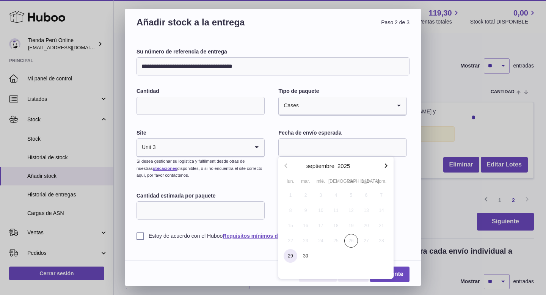
click at [289, 258] on span "29" at bounding box center [291, 256] width 14 height 14
type input "**********"
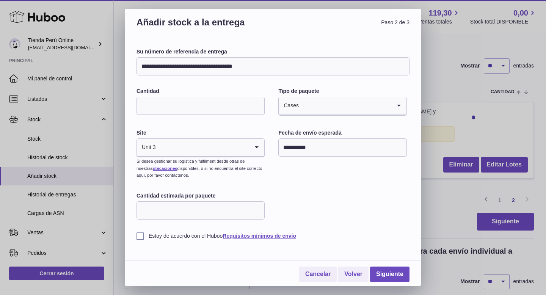
click at [198, 213] on input "Cantidad estimada por paquete" at bounding box center [200, 210] width 128 height 18
type input "**"
click at [141, 237] on label "Estoy de acuerdo con el Huboo Requisitos mínimos de envío" at bounding box center [272, 235] width 273 height 7
click at [384, 274] on link "Siguiente" at bounding box center [389, 274] width 39 height 16
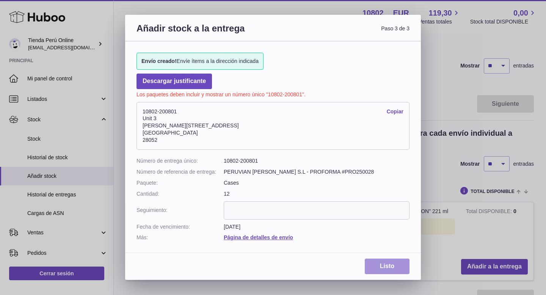
click at [387, 266] on link "Listo" at bounding box center [387, 267] width 45 height 16
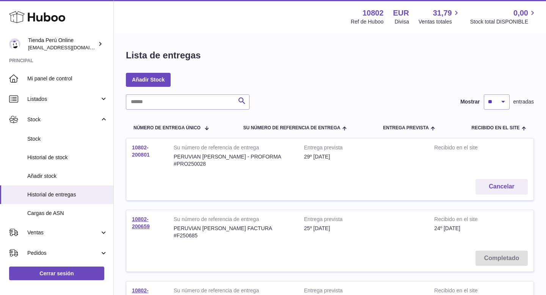
click at [141, 152] on link "10802-200801" at bounding box center [141, 150] width 18 height 13
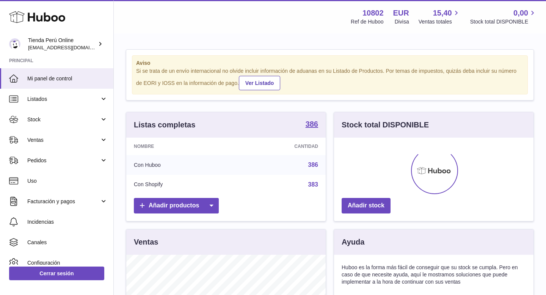
scroll to position [118, 199]
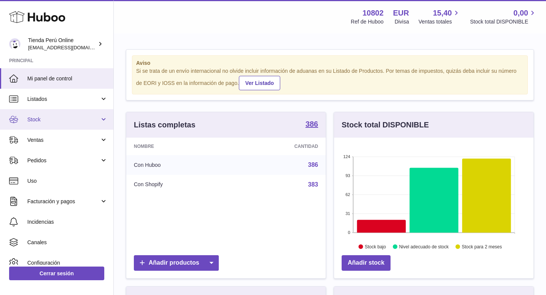
click at [68, 121] on span "Stock" at bounding box center [63, 119] width 72 height 7
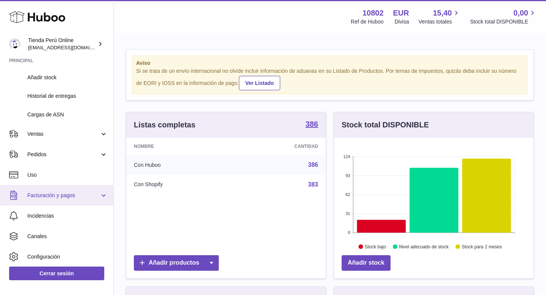
scroll to position [100, 0]
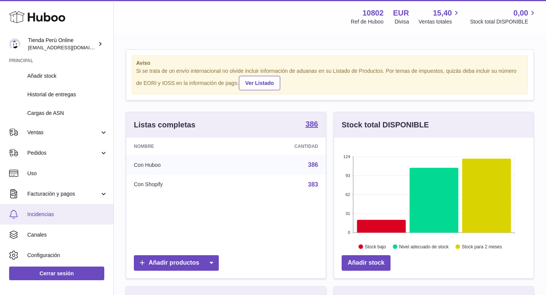
click at [71, 211] on span "Incidencias" at bounding box center [67, 214] width 80 height 7
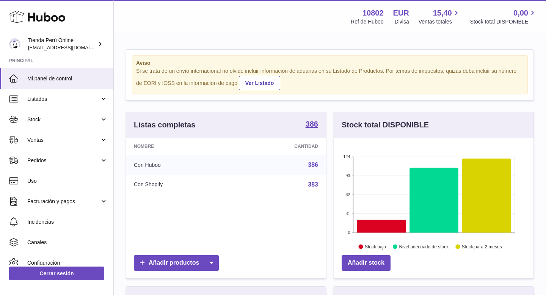
scroll to position [118, 199]
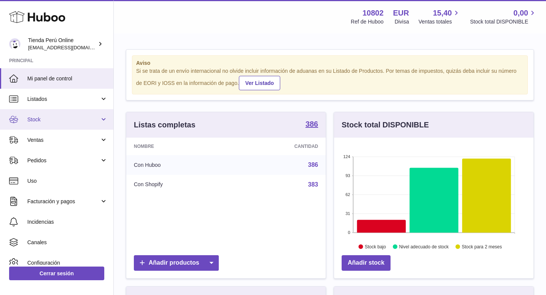
click at [66, 125] on link "Stock" at bounding box center [56, 119] width 113 height 20
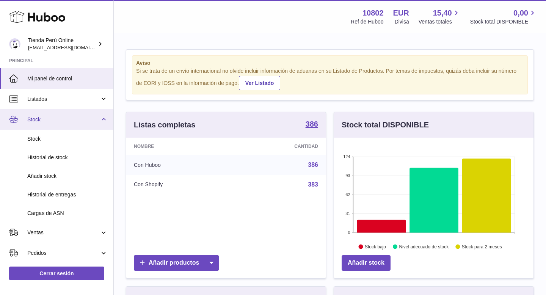
click at [59, 127] on link "Stock" at bounding box center [56, 119] width 113 height 20
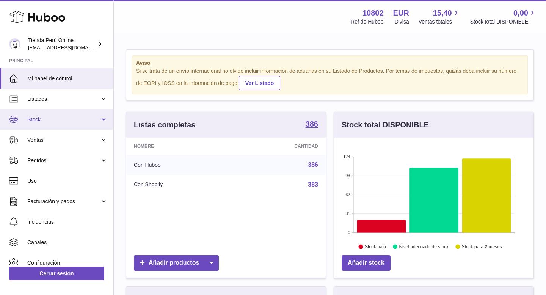
click at [71, 124] on link "Stock" at bounding box center [56, 119] width 113 height 20
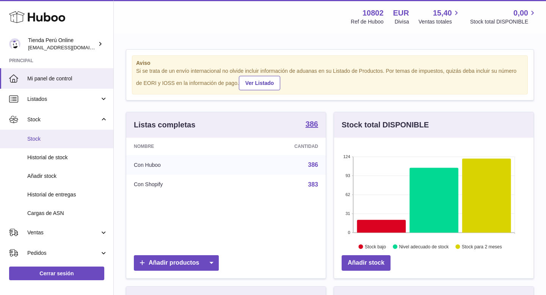
click at [75, 134] on link "Stock" at bounding box center [56, 139] width 113 height 19
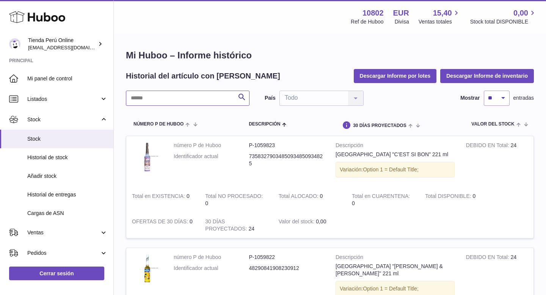
click at [174, 98] on input "text" at bounding box center [188, 98] width 124 height 15
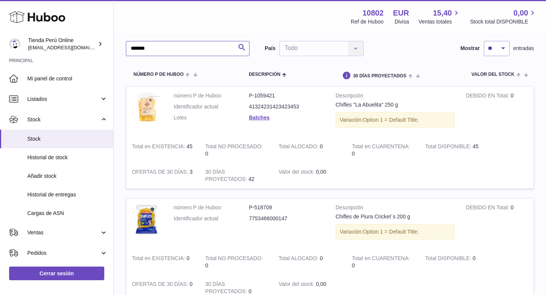
scroll to position [49, 0]
type input "*******"
drag, startPoint x: 249, startPoint y: 95, endPoint x: 277, endPoint y: 96, distance: 28.5
click at [278, 96] on dd "P-1059421" at bounding box center [286, 95] width 75 height 7
copy dd "P-1059421"
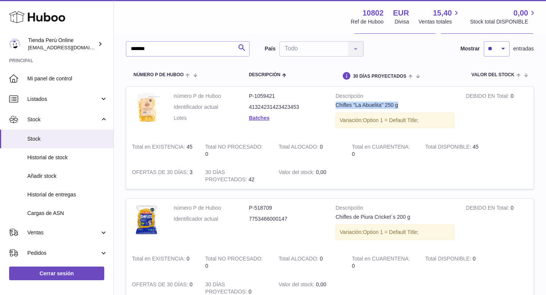
drag, startPoint x: 335, startPoint y: 104, endPoint x: 411, endPoint y: 105, distance: 75.8
click at [411, 105] on div "Chifles "La Abuelita" 250 g" at bounding box center [394, 105] width 119 height 7
copy div "Chifles "La Abuelita" 250 g"
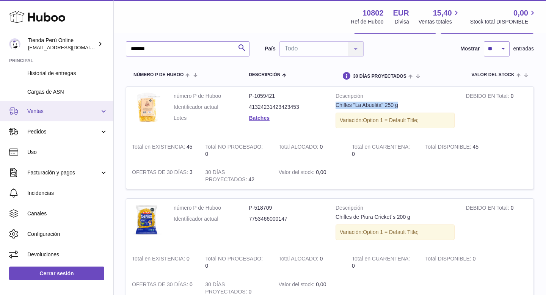
scroll to position [50, 0]
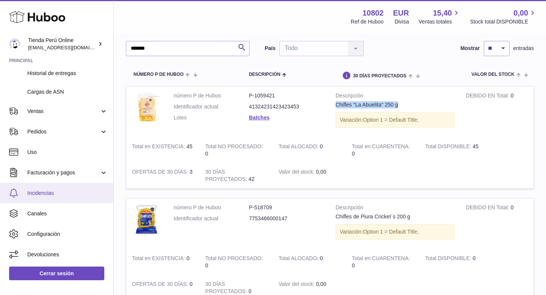
click at [67, 197] on link "Incidencias" at bounding box center [56, 193] width 113 height 20
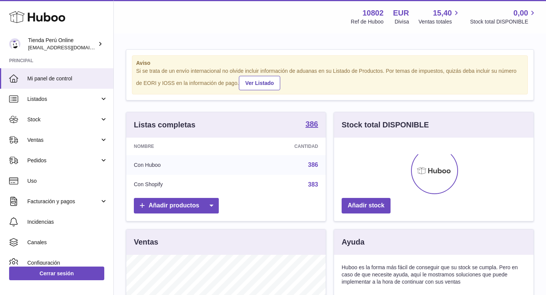
scroll to position [118, 199]
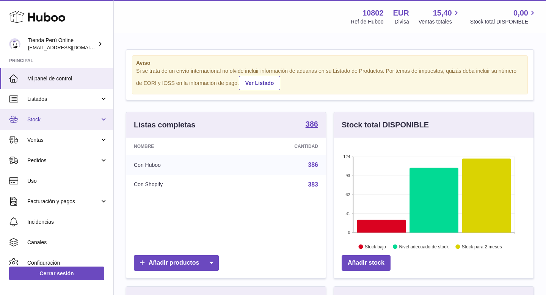
click at [63, 117] on span "Stock" at bounding box center [63, 119] width 72 height 7
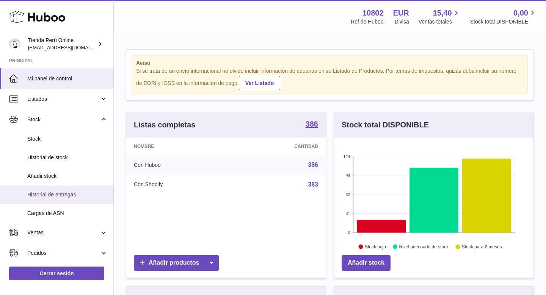
click at [68, 193] on span "Historial de entregas" at bounding box center [67, 194] width 80 height 7
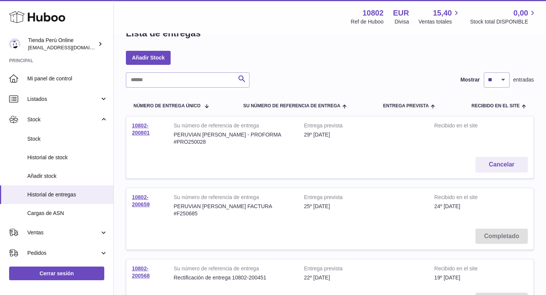
scroll to position [23, 0]
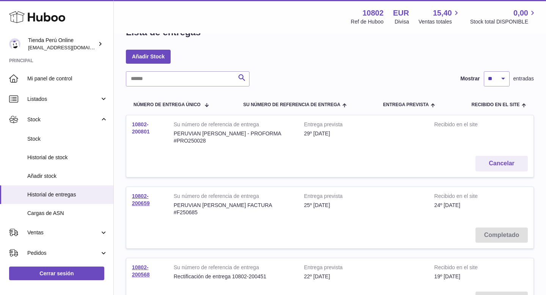
click at [142, 130] on link "10802-200801" at bounding box center [141, 127] width 18 height 13
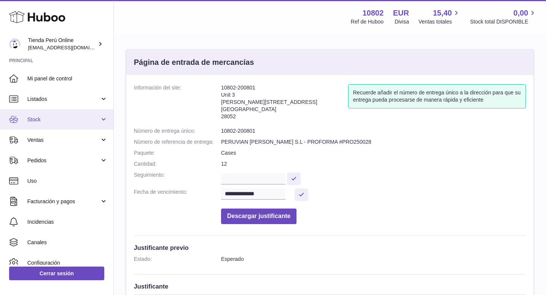
click at [58, 123] on link "Stock" at bounding box center [56, 119] width 113 height 20
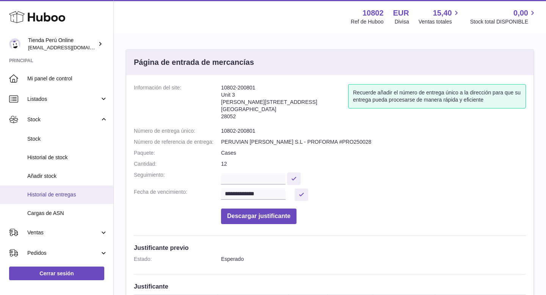
click at [65, 192] on span "Historial de entregas" at bounding box center [67, 194] width 80 height 7
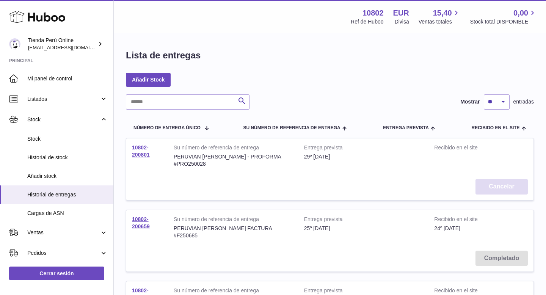
click at [496, 188] on button "Cancelar" at bounding box center [501, 187] width 52 height 16
click at [154, 78] on link "Añadir Stock" at bounding box center [148, 80] width 45 height 14
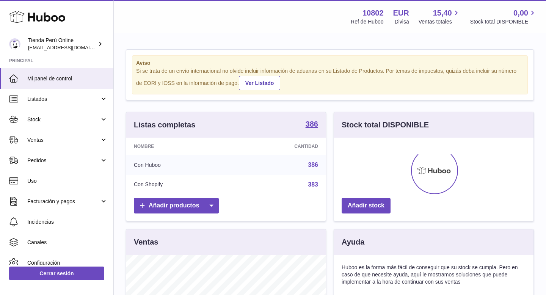
scroll to position [118, 199]
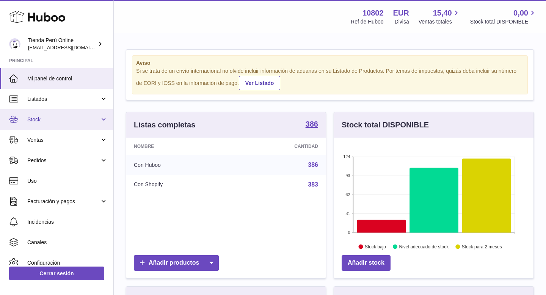
click at [64, 119] on span "Stock" at bounding box center [63, 119] width 72 height 7
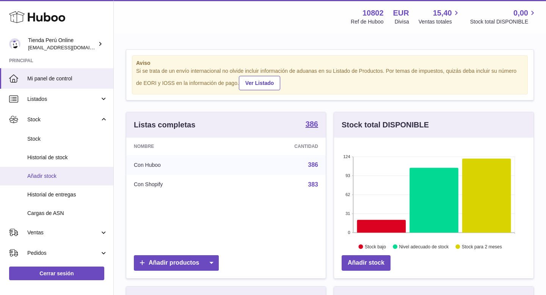
click at [61, 174] on span "Añadir stock" at bounding box center [67, 175] width 80 height 7
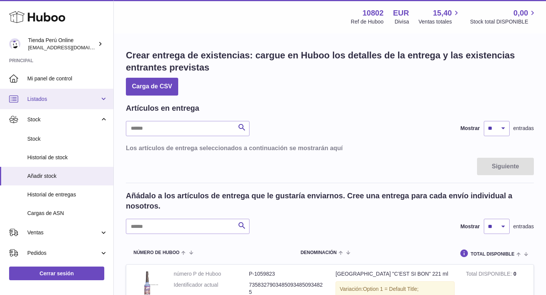
click at [66, 100] on span "Listados" at bounding box center [63, 99] width 72 height 7
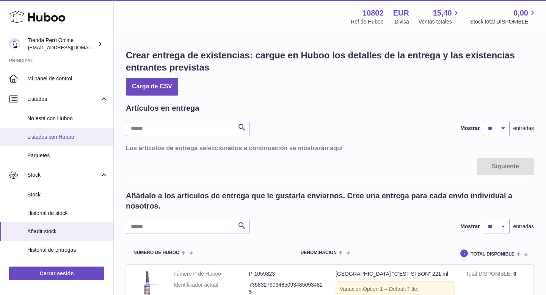
click at [66, 136] on span "Listados con Huboo" at bounding box center [67, 136] width 80 height 7
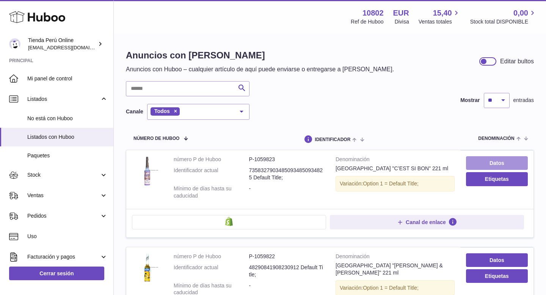
click at [493, 166] on link "Datos" at bounding box center [497, 163] width 62 height 14
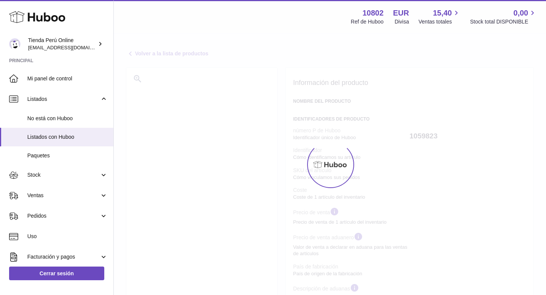
select select "***"
select select "****"
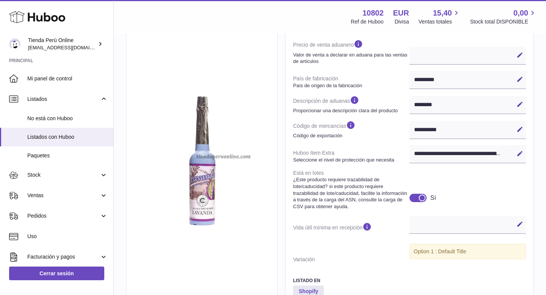
scroll to position [251, 0]
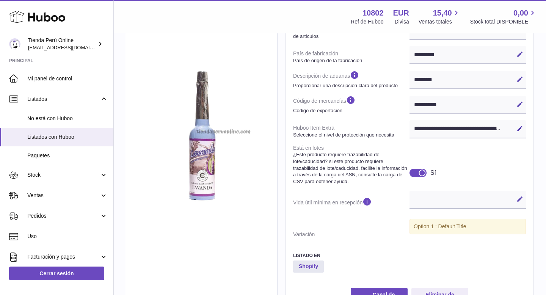
click at [414, 175] on div at bounding box center [417, 173] width 17 height 8
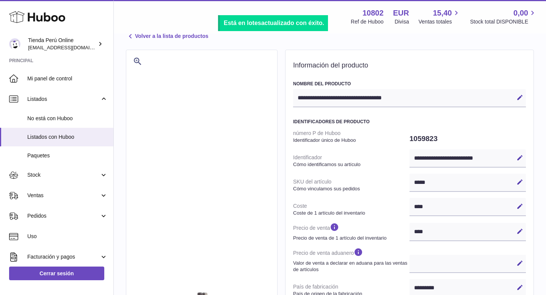
scroll to position [0, 0]
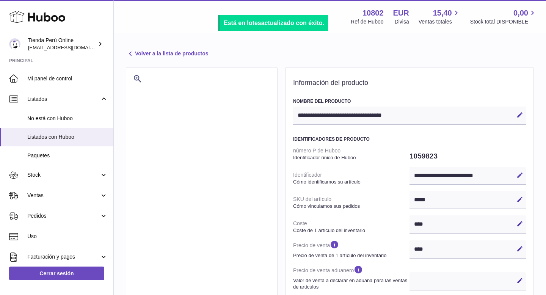
click at [175, 50] on link "Volver a la lista de productos" at bounding box center [167, 53] width 82 height 9
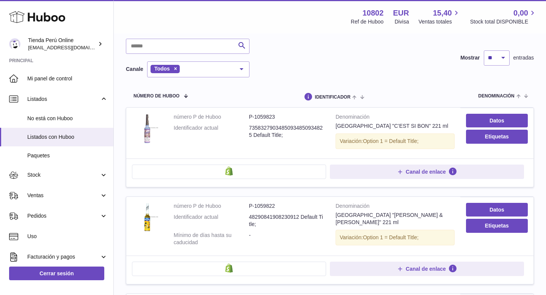
scroll to position [50, 0]
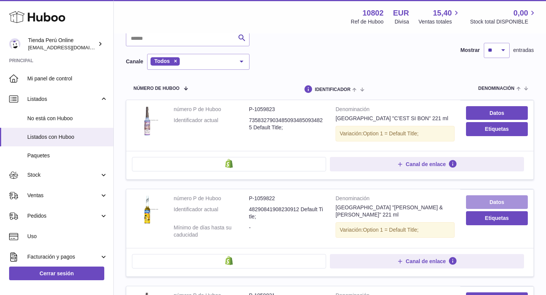
click at [494, 200] on link "Datos" at bounding box center [497, 202] width 62 height 14
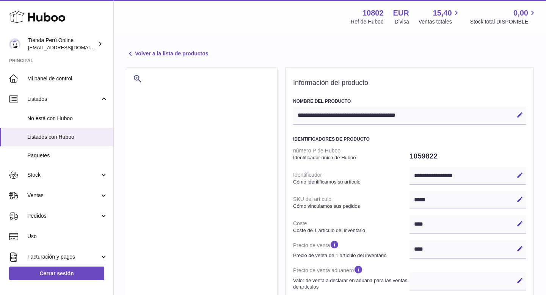
select select "***"
select select "****"
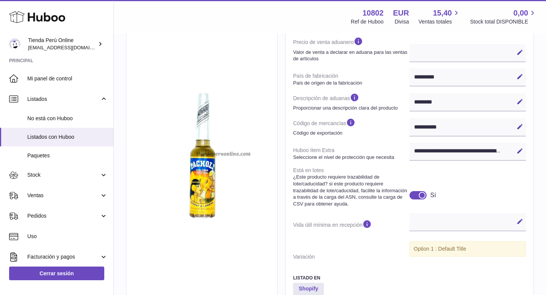
scroll to position [357, 0]
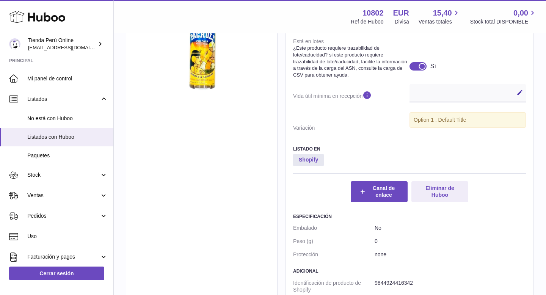
click at [412, 67] on div at bounding box center [417, 66] width 17 height 8
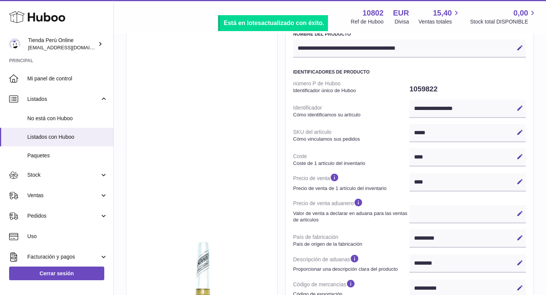
scroll to position [0, 0]
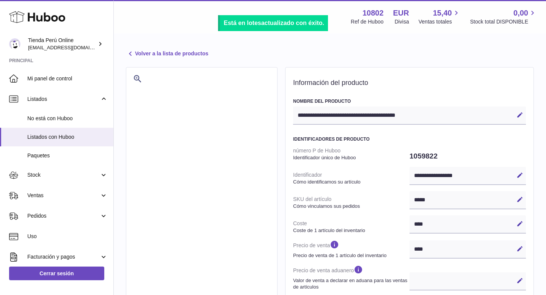
click at [150, 50] on link "Volver a la lista de productos" at bounding box center [167, 53] width 82 height 9
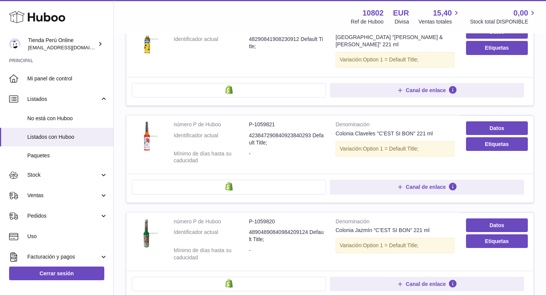
scroll to position [220, 0]
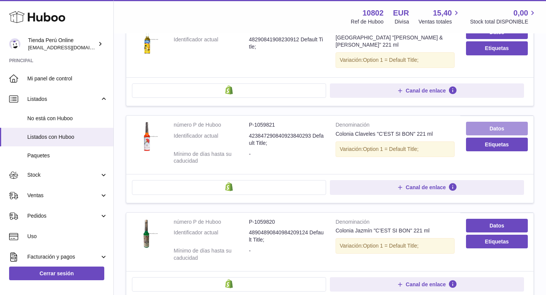
click at [503, 122] on link "Datos" at bounding box center [497, 129] width 62 height 14
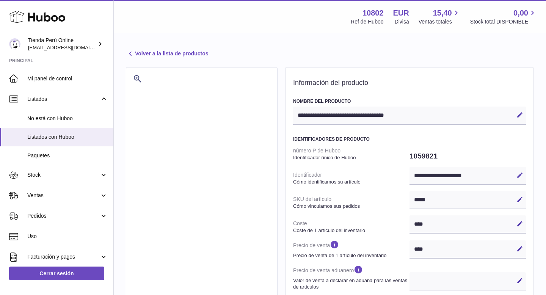
select select "***"
select select "****"
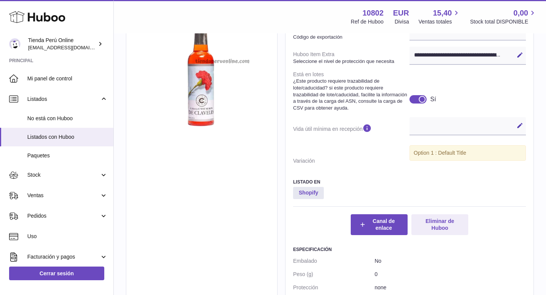
click at [417, 99] on div at bounding box center [417, 99] width 17 height 8
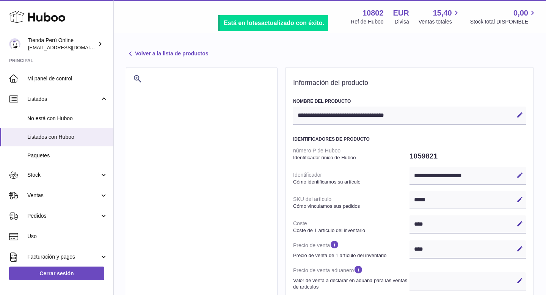
click at [194, 55] on link "Volver a la lista de productos" at bounding box center [167, 53] width 82 height 9
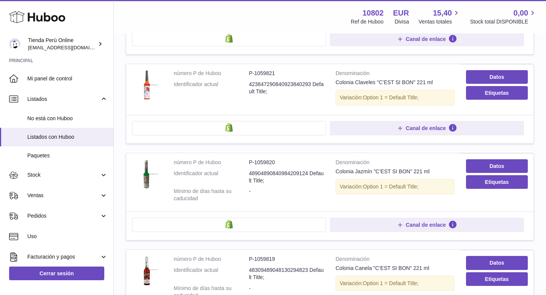
scroll to position [295, 0]
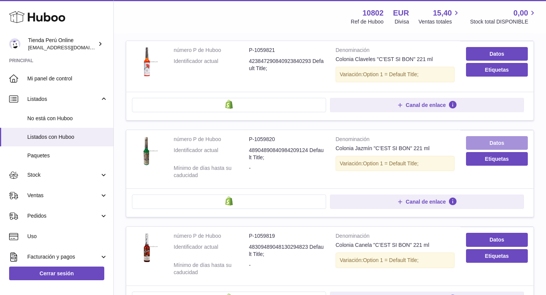
click at [487, 136] on link "Datos" at bounding box center [497, 143] width 62 height 14
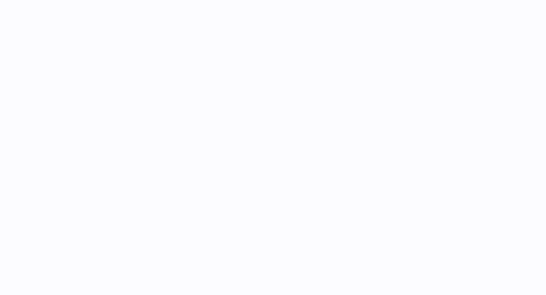
select select "***"
select select "****"
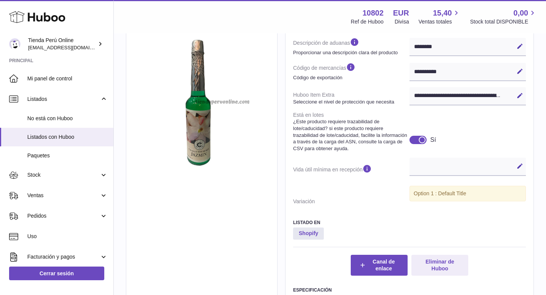
scroll to position [283, 0]
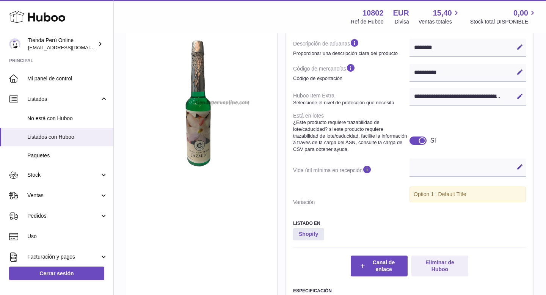
click at [412, 142] on div at bounding box center [417, 140] width 17 height 8
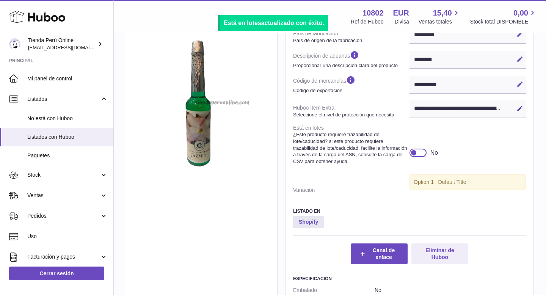
scroll to position [0, 0]
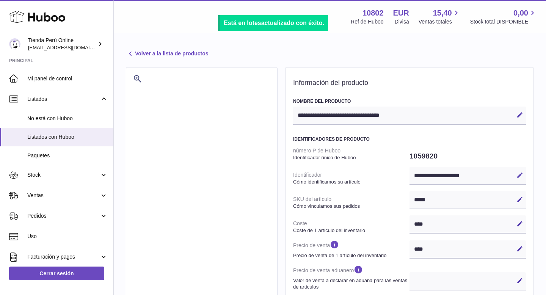
click at [168, 55] on link "Volver a la lista de productos" at bounding box center [167, 53] width 82 height 9
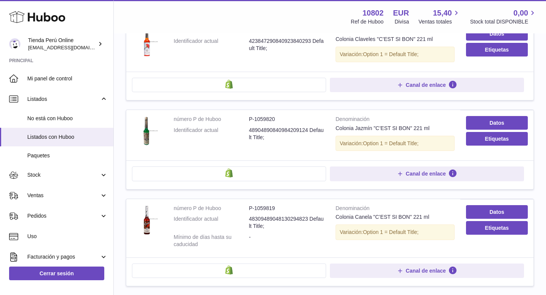
scroll to position [334, 0]
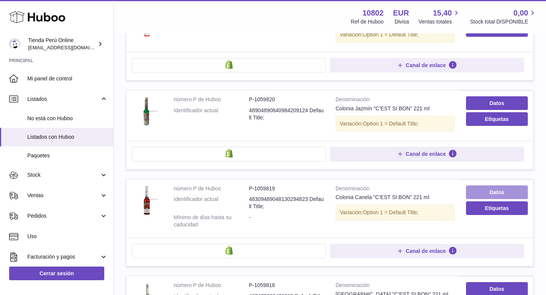
click at [490, 185] on link "Datos" at bounding box center [497, 192] width 62 height 14
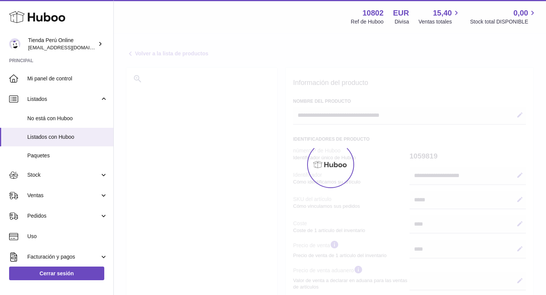
select select "***"
select select "****"
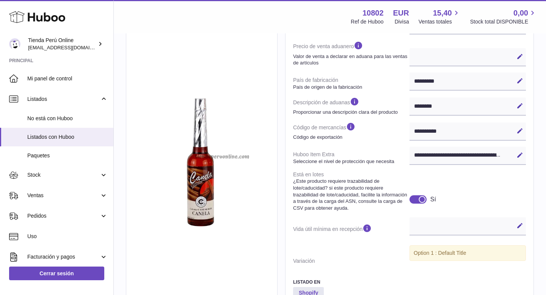
scroll to position [240, 0]
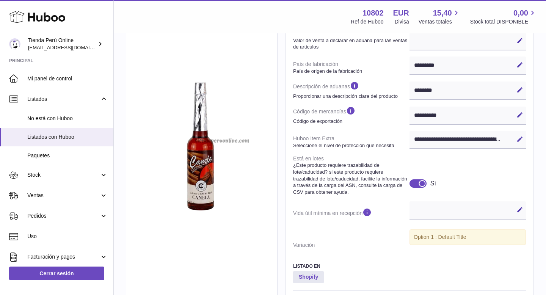
click at [415, 183] on div at bounding box center [417, 183] width 17 height 8
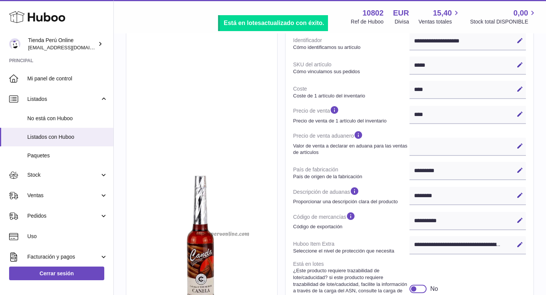
scroll to position [0, 0]
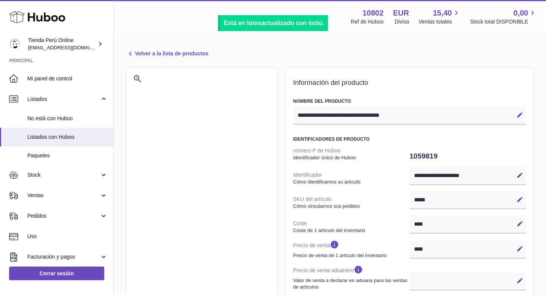
click at [184, 57] on link "Volver a la lista de productos" at bounding box center [167, 53] width 82 height 9
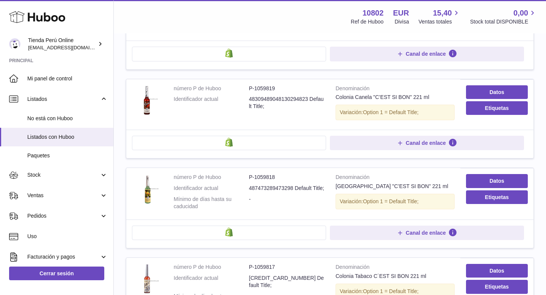
scroll to position [437, 0]
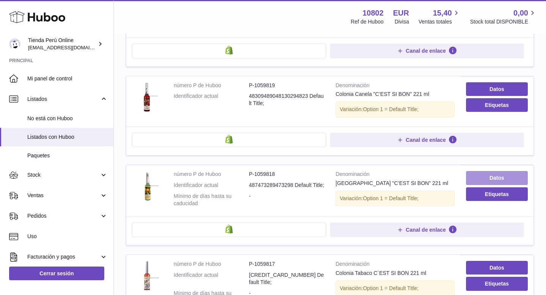
click at [489, 172] on link "Datos" at bounding box center [497, 178] width 62 height 14
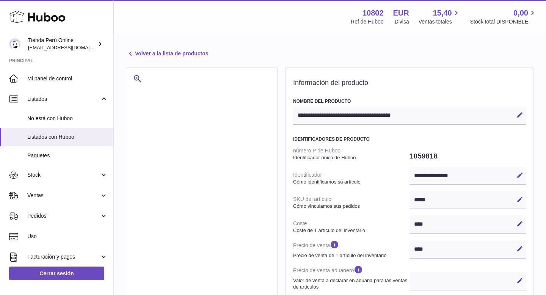
select select "***"
select select "****"
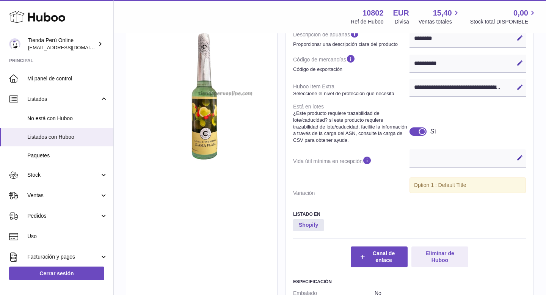
scroll to position [296, 0]
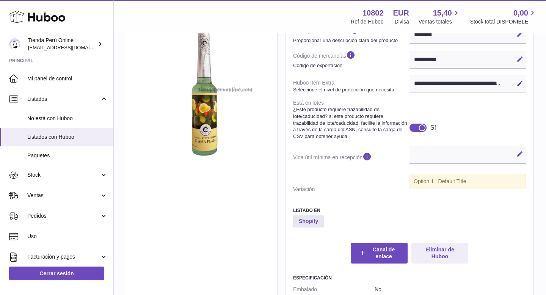
click at [412, 128] on div at bounding box center [417, 128] width 17 height 8
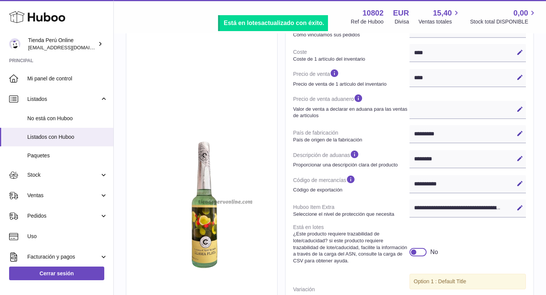
scroll to position [0, 0]
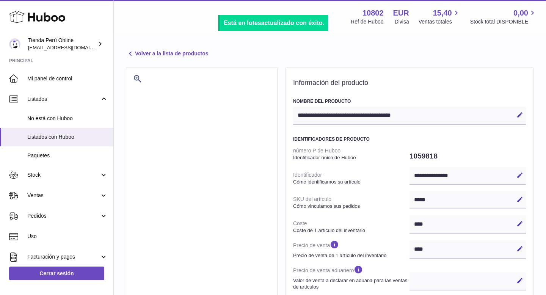
click at [199, 53] on link "Volver a la lista de productos" at bounding box center [167, 53] width 82 height 9
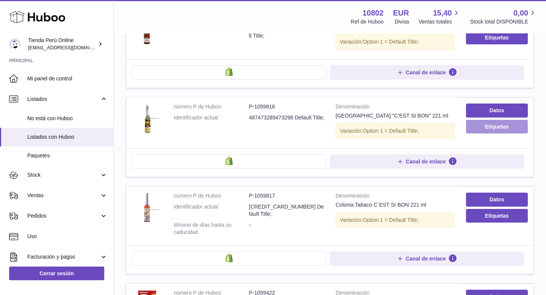
scroll to position [505, 0]
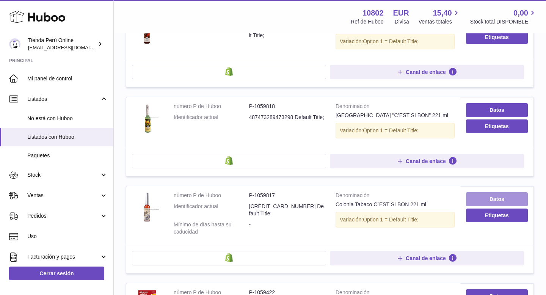
click at [505, 193] on link "Datos" at bounding box center [497, 199] width 62 height 14
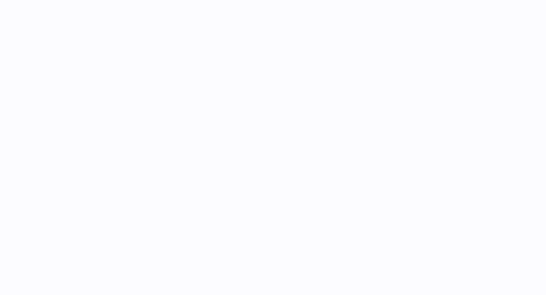
select select "***"
select select "****"
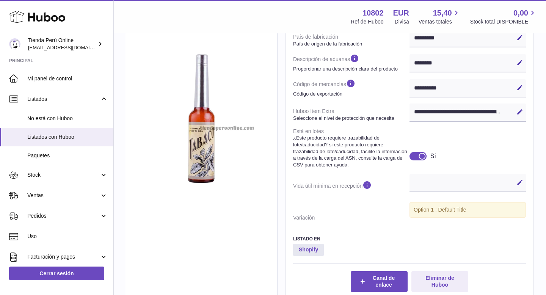
scroll to position [268, 0]
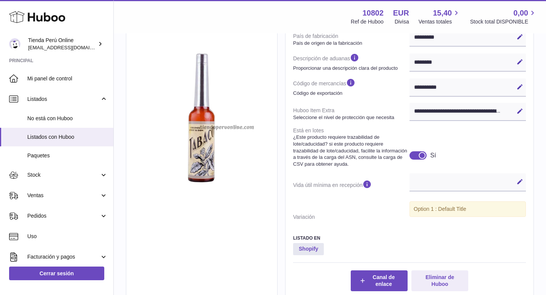
click at [416, 156] on div at bounding box center [417, 155] width 17 height 8
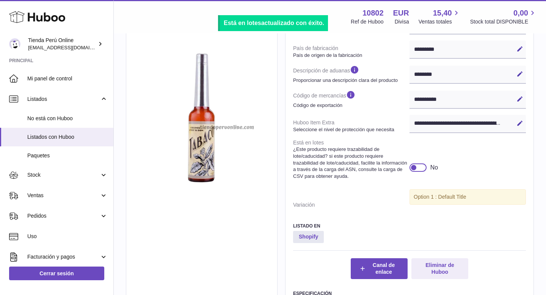
scroll to position [0, 0]
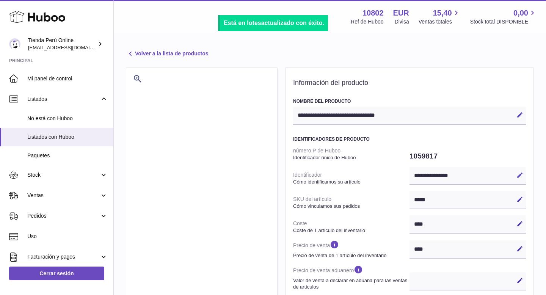
click at [195, 56] on link "Volver a la lista de productos" at bounding box center [167, 53] width 82 height 9
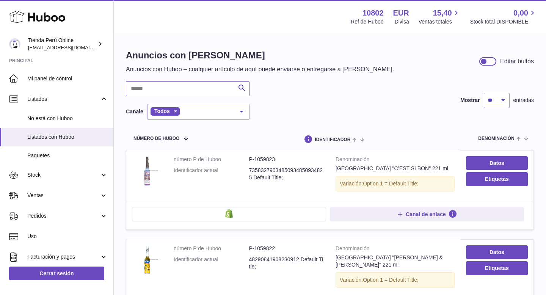
click at [194, 94] on input "text" at bounding box center [188, 88] width 124 height 15
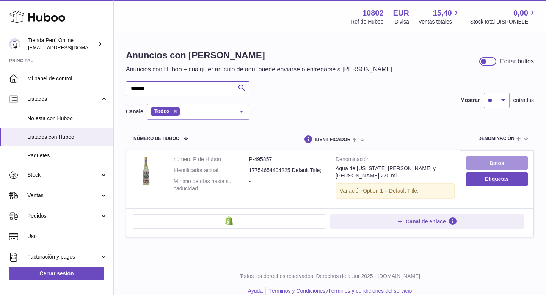
type input "*******"
click at [492, 167] on link "Datos" at bounding box center [497, 163] width 62 height 14
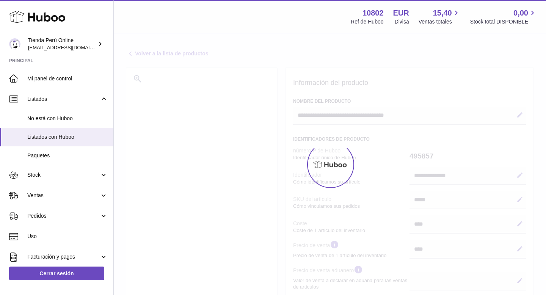
select select "***"
select select "****"
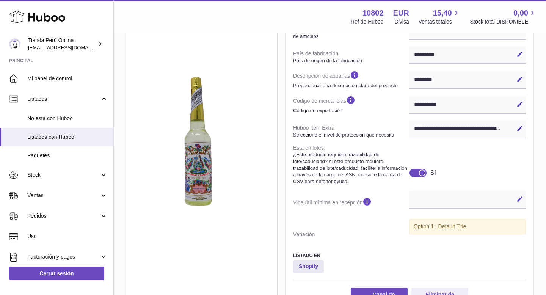
scroll to position [312, 0]
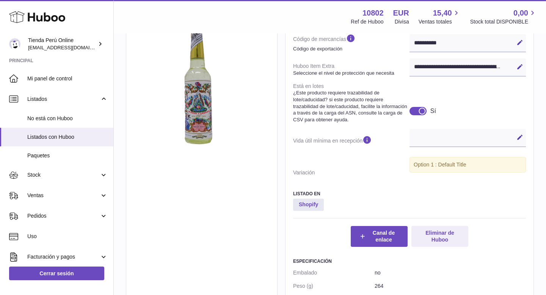
click at [416, 111] on div at bounding box center [417, 111] width 17 height 8
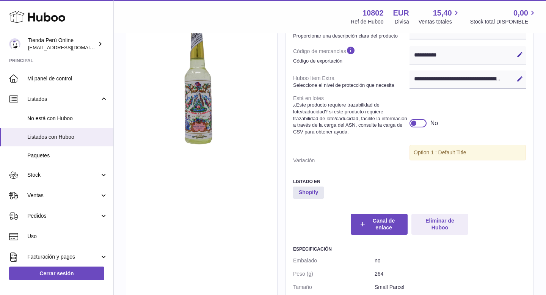
scroll to position [0, 0]
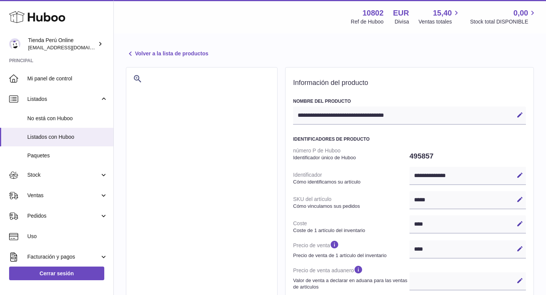
click at [146, 55] on link "Volver a la lista de productos" at bounding box center [167, 53] width 82 height 9
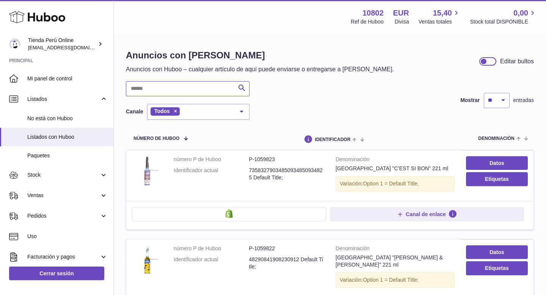
click at [202, 90] on input "text" at bounding box center [188, 88] width 124 height 15
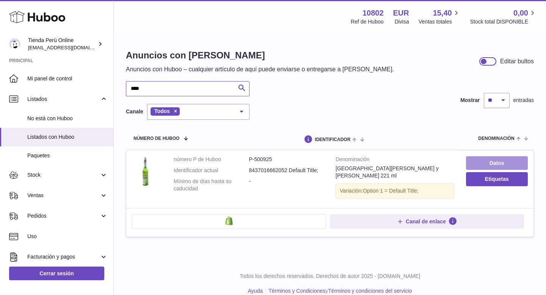
type input "****"
click at [505, 165] on link "Datos" at bounding box center [497, 163] width 62 height 14
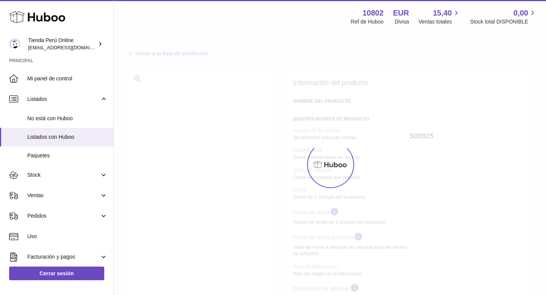
select select "***"
select select "****"
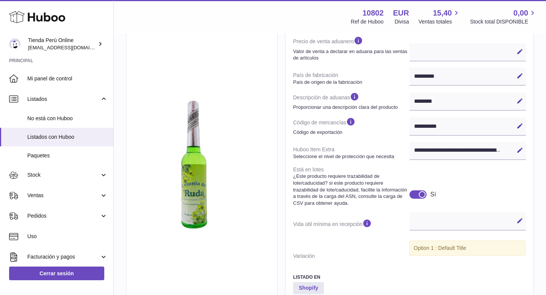
scroll to position [230, 0]
click at [414, 193] on div at bounding box center [417, 194] width 17 height 8
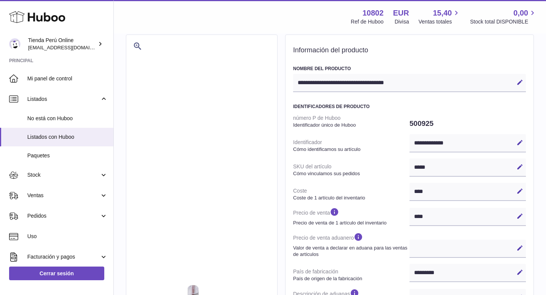
scroll to position [0, 0]
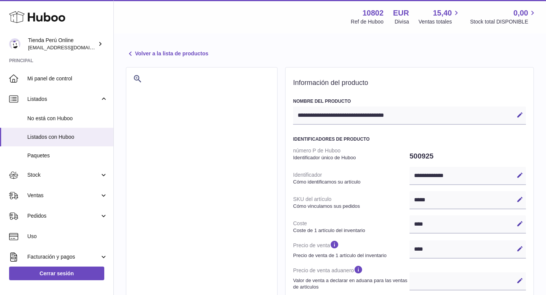
click at [169, 53] on link "Volver a la lista de productos" at bounding box center [167, 53] width 82 height 9
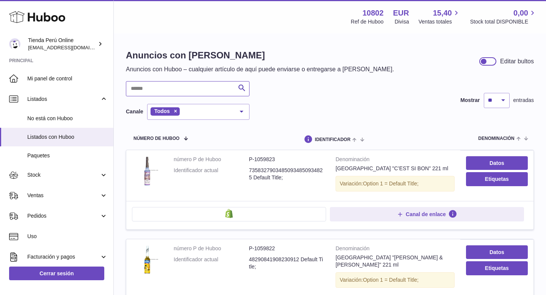
click at [176, 93] on input "text" at bounding box center [188, 88] width 124 height 15
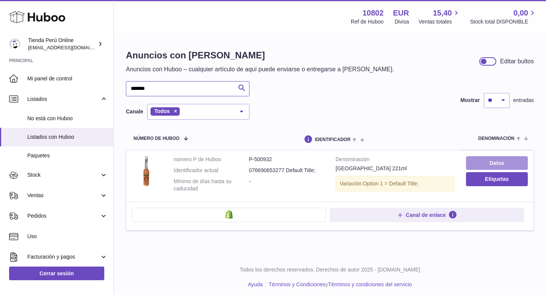
type input "*******"
click at [493, 167] on link "Datos" at bounding box center [497, 163] width 62 height 14
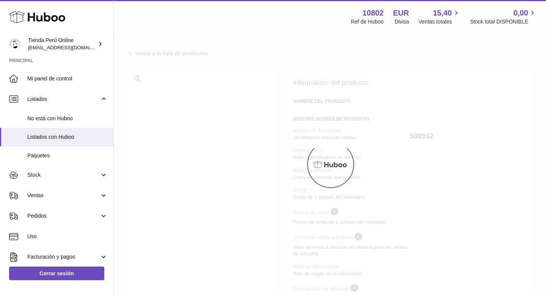
select select "***"
select select "****"
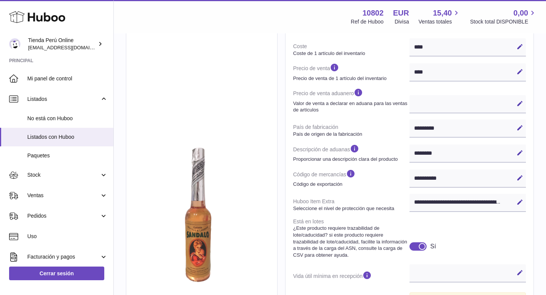
scroll to position [326, 0]
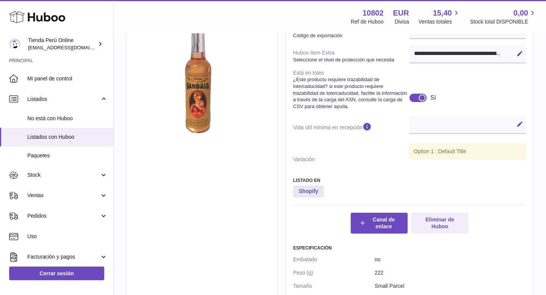
click at [416, 101] on div at bounding box center [417, 98] width 17 height 8
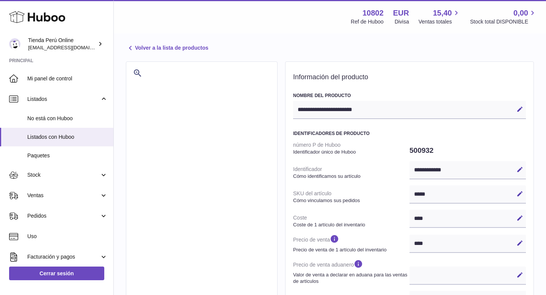
scroll to position [0, 0]
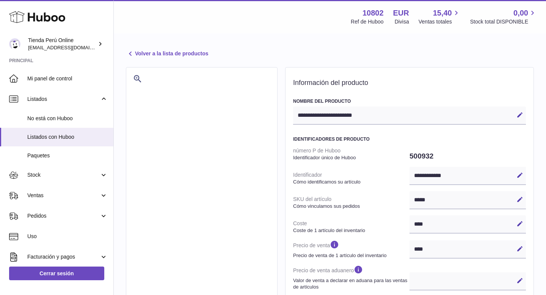
click at [181, 54] on link "Volver a la lista de productos" at bounding box center [167, 53] width 82 height 9
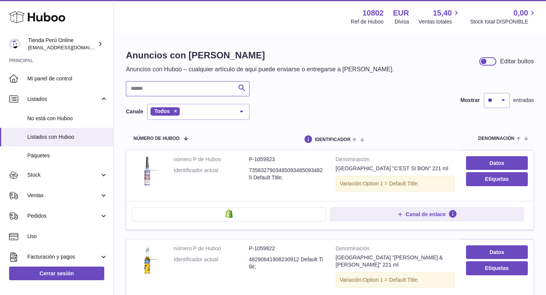
click at [185, 92] on input "text" at bounding box center [188, 88] width 124 height 15
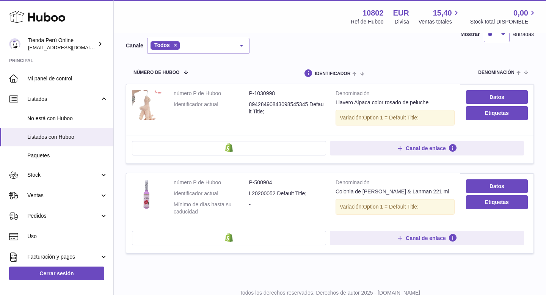
scroll to position [85, 0]
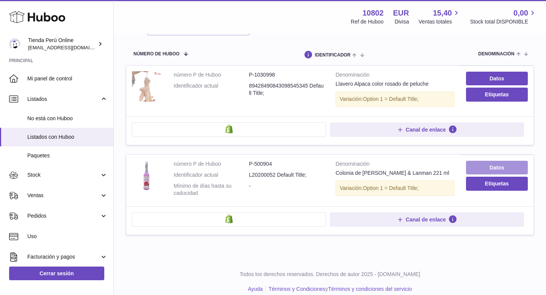
type input "****"
click at [489, 169] on link "Datos" at bounding box center [497, 168] width 62 height 14
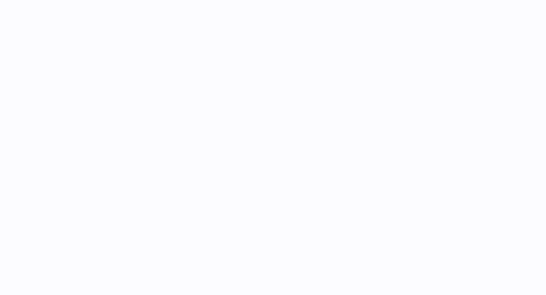
select select "***"
select select "****"
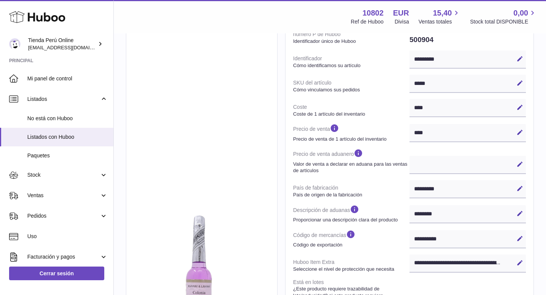
scroll to position [240, 0]
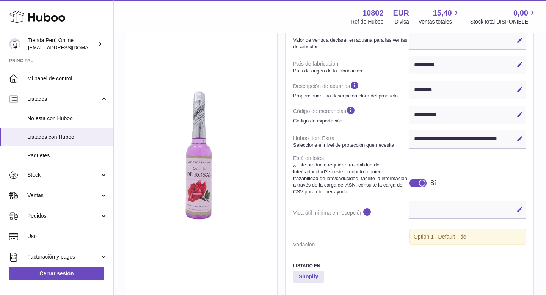
click at [413, 184] on div at bounding box center [417, 183] width 17 height 8
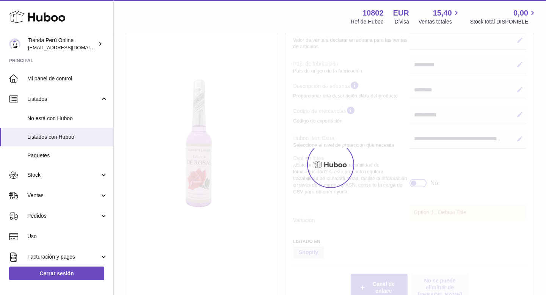
scroll to position [228, 0]
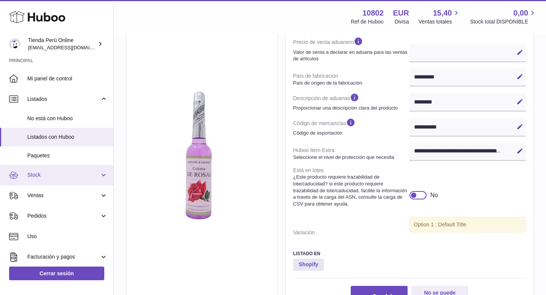
click at [46, 176] on span "Stock" at bounding box center [63, 174] width 72 height 7
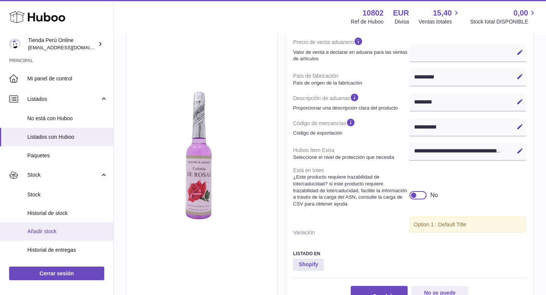
click at [58, 230] on span "Añadir stock" at bounding box center [67, 231] width 80 height 7
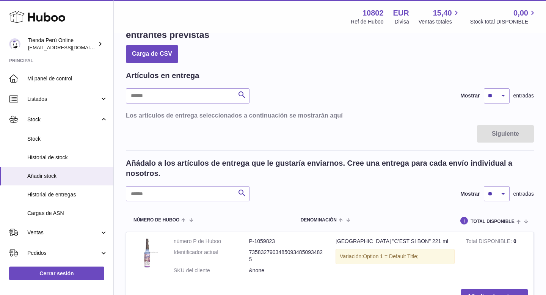
scroll to position [30, 0]
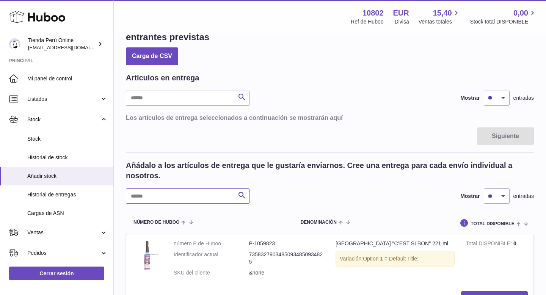
click at [162, 200] on input "text" at bounding box center [188, 195] width 124 height 15
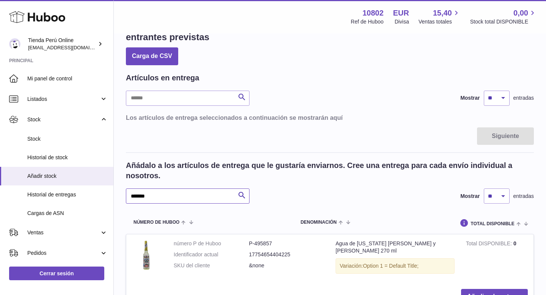
scroll to position [63, 0]
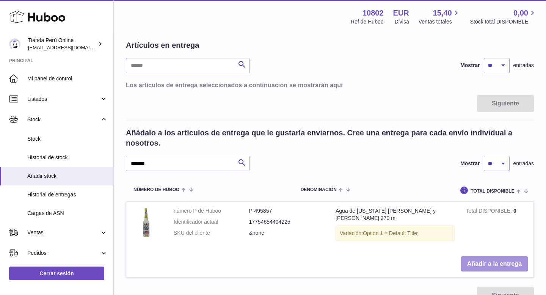
click at [481, 260] on button "Añadir a la entrega" at bounding box center [494, 264] width 67 height 16
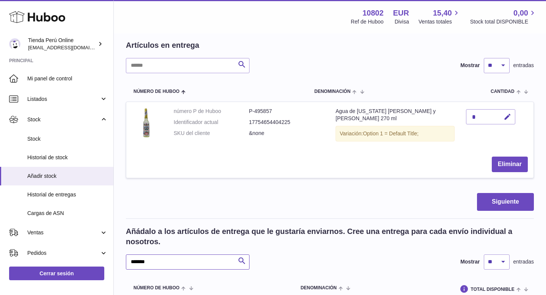
drag, startPoint x: 166, startPoint y: 259, endPoint x: 124, endPoint y: 258, distance: 42.1
click at [122, 258] on div "Crear entrega de existencias: cargue en Huboo los detalles de la entrega y las …" at bounding box center [330, 194] width 432 height 447
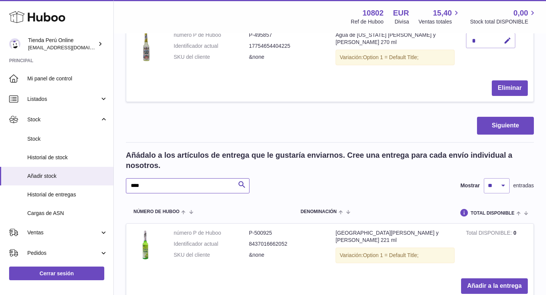
scroll to position [144, 0]
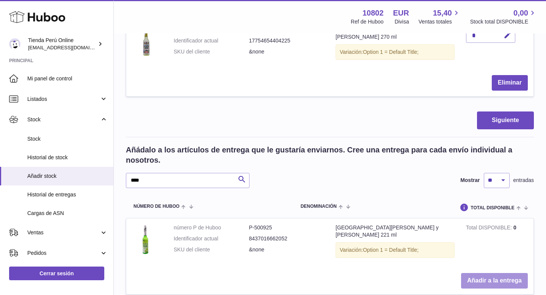
click at [499, 276] on button "Añadir a la entrega" at bounding box center [494, 281] width 67 height 16
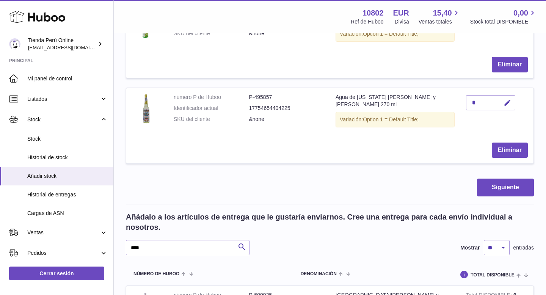
scroll to position [178, 0]
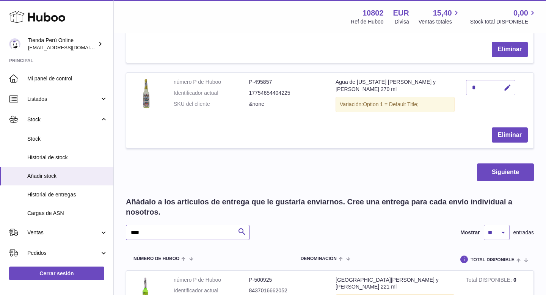
drag, startPoint x: 155, startPoint y: 224, endPoint x: 115, endPoint y: 223, distance: 40.2
click at [113, 223] on div "Huboo Tienda Perú Online contacto@tiendaperuonline.com Principal Mi panel de co…" at bounding box center [273, 127] width 546 height 611
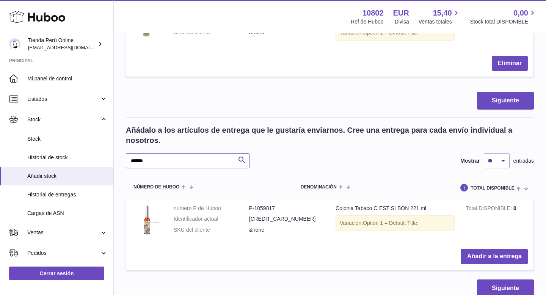
scroll to position [250, 0]
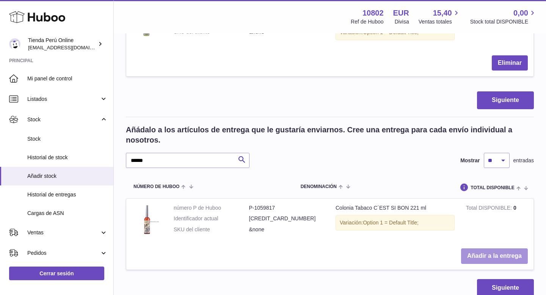
click at [500, 251] on button "Añadir a la entrega" at bounding box center [494, 256] width 67 height 16
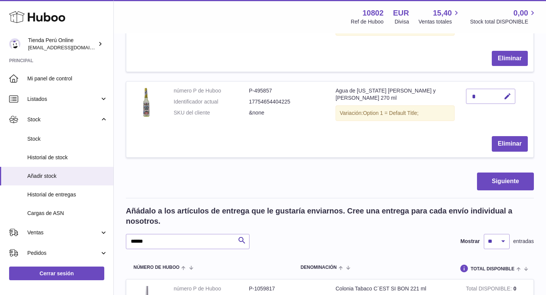
scroll to position [331, 0]
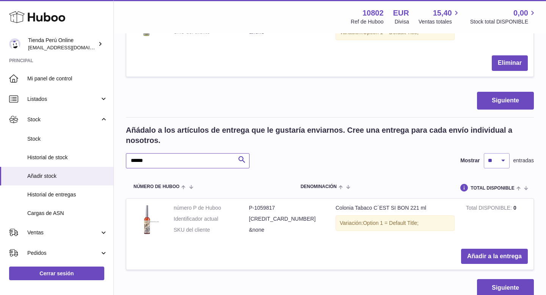
drag, startPoint x: 204, startPoint y: 149, endPoint x: 125, endPoint y: 146, distance: 78.9
click at [121, 146] on div "Crear entrega de existencias: cargue en Huboo los detalles de la entrega y las …" at bounding box center [330, 8] width 432 height 608
click at [488, 249] on button "Añadir a la entrega" at bounding box center [494, 257] width 67 height 16
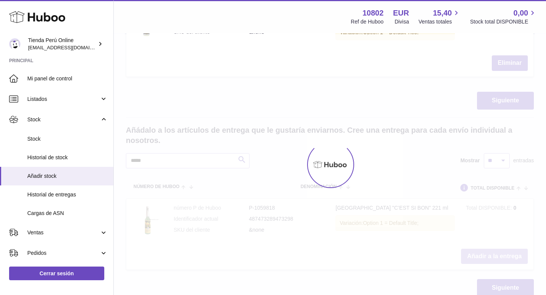
scroll to position [412, 0]
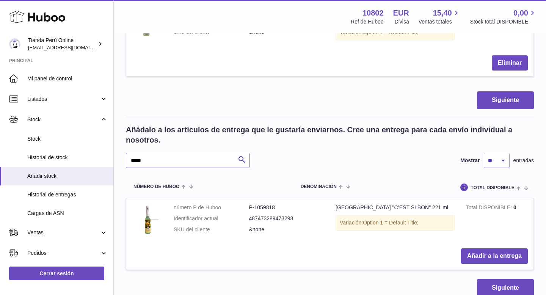
drag, startPoint x: 175, startPoint y: 150, endPoint x: 121, endPoint y: 151, distance: 54.2
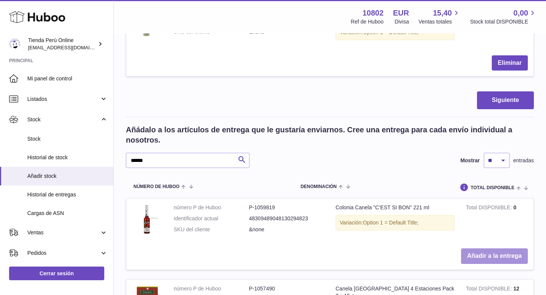
click at [478, 248] on button "Añadir a la entrega" at bounding box center [494, 256] width 67 height 16
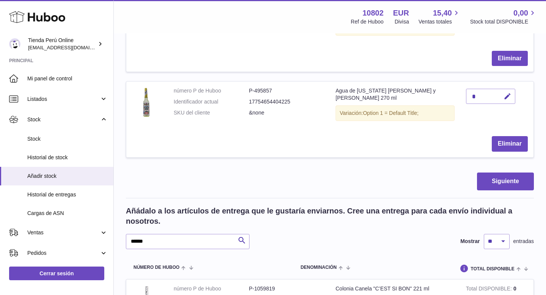
scroll to position [492, 0]
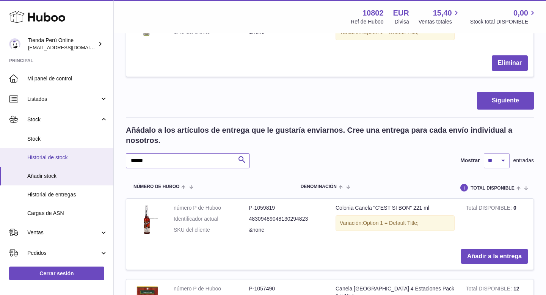
drag, startPoint x: 163, startPoint y: 149, endPoint x: 108, endPoint y: 149, distance: 55.7
click at [107, 149] on div "Huboo Tienda Perú Online contacto@tiendaperuonline.com Principal Mi panel de co…" at bounding box center [273, 139] width 546 height 1263
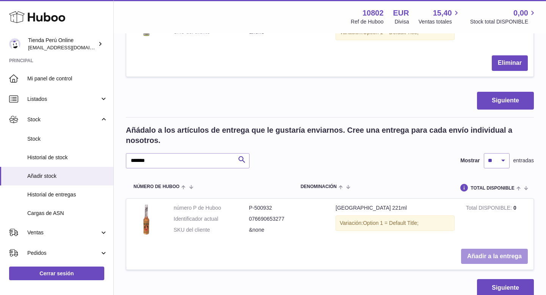
click at [509, 249] on button "Añadir a la entrega" at bounding box center [494, 257] width 67 height 16
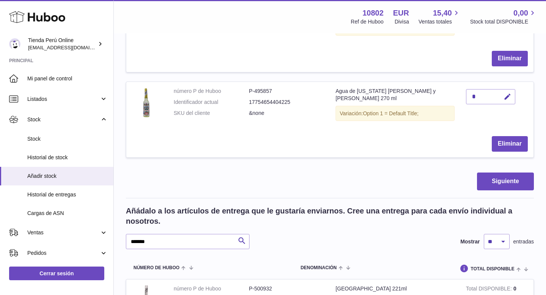
scroll to position [573, 0]
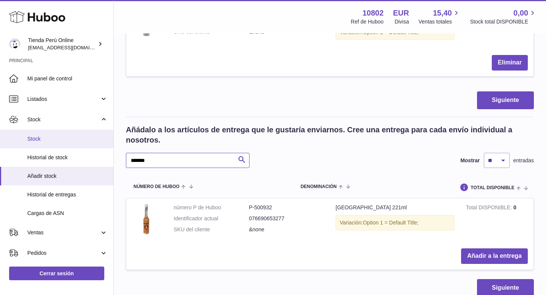
drag, startPoint x: 167, startPoint y: 157, endPoint x: 74, endPoint y: 137, distance: 94.9
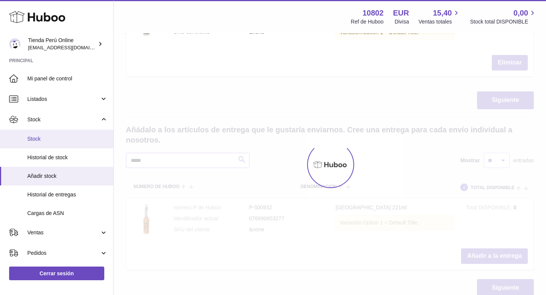
scroll to position [545, 0]
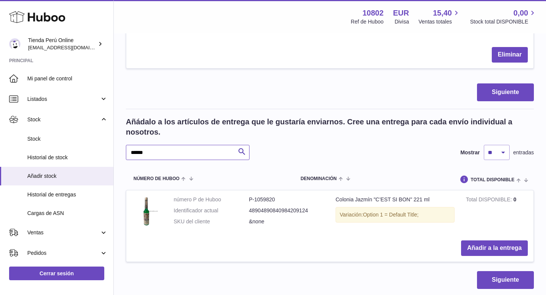
scroll to position [583, 0]
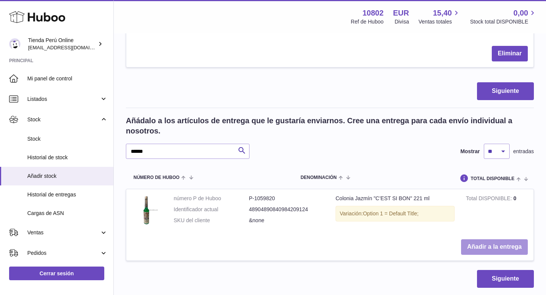
click at [487, 239] on button "Añadir a la entrega" at bounding box center [494, 247] width 67 height 16
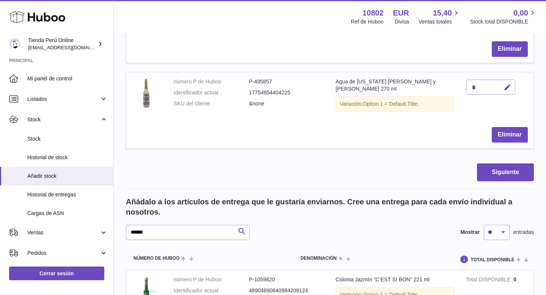
scroll to position [663, 0]
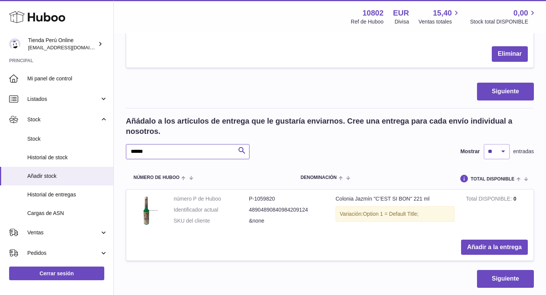
drag, startPoint x: 155, startPoint y: 144, endPoint x: 118, endPoint y: 144, distance: 36.4
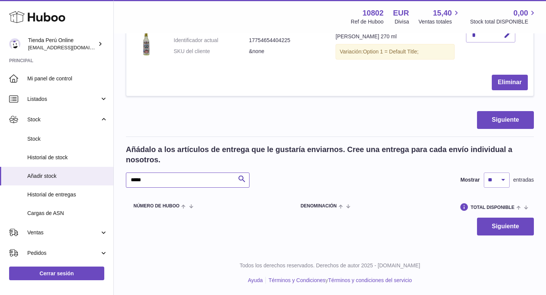
scroll to position [626, 0]
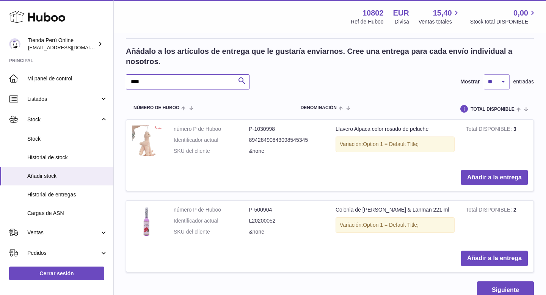
scroll to position [746, 0]
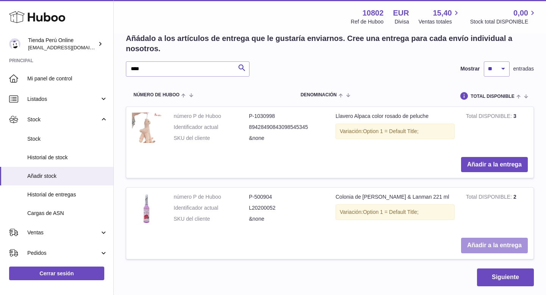
click at [492, 241] on button "Añadir a la entrega" at bounding box center [494, 246] width 67 height 16
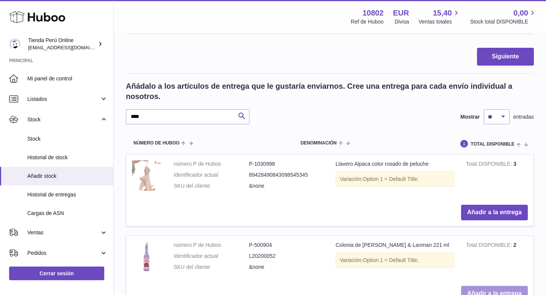
scroll to position [758, 0]
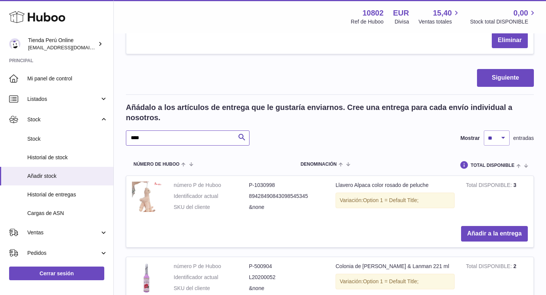
drag, startPoint x: 158, startPoint y: 128, endPoint x: 124, endPoint y: 128, distance: 33.7
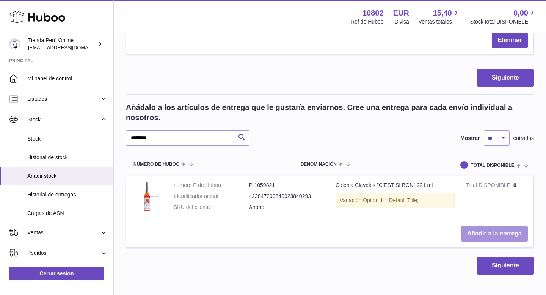
click at [491, 226] on button "Añadir a la entrega" at bounding box center [494, 234] width 67 height 16
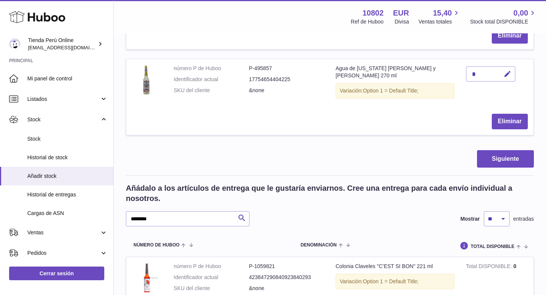
scroll to position [838, 0]
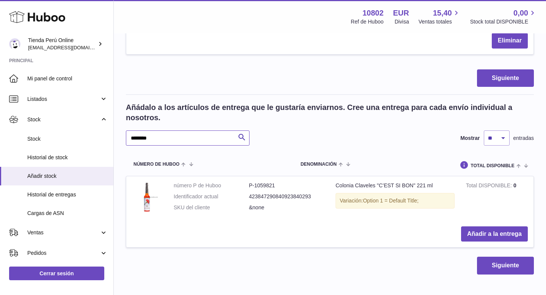
drag, startPoint x: 166, startPoint y: 132, endPoint x: 119, endPoint y: 130, distance: 46.6
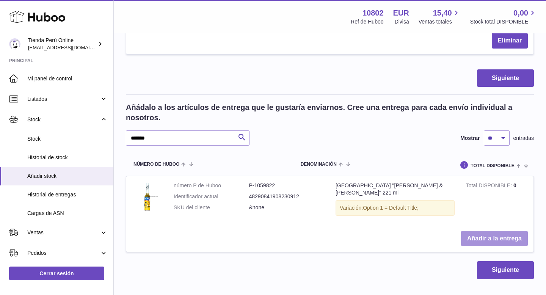
click at [491, 231] on button "Añadir a la entrega" at bounding box center [494, 239] width 67 height 16
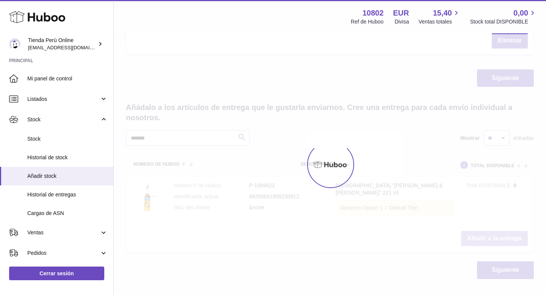
scroll to position [920, 0]
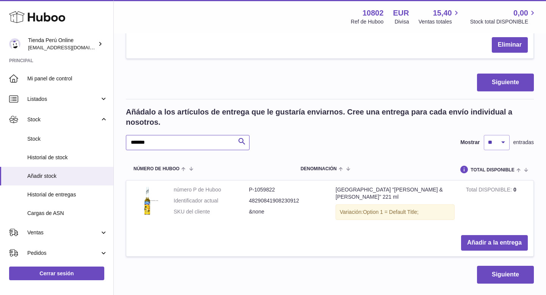
drag, startPoint x: 162, startPoint y: 132, endPoint x: 124, endPoint y: 127, distance: 37.8
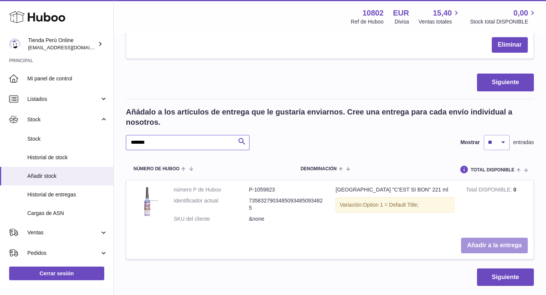
type input "*******"
click at [484, 238] on button "Añadir a la entrega" at bounding box center [494, 246] width 67 height 16
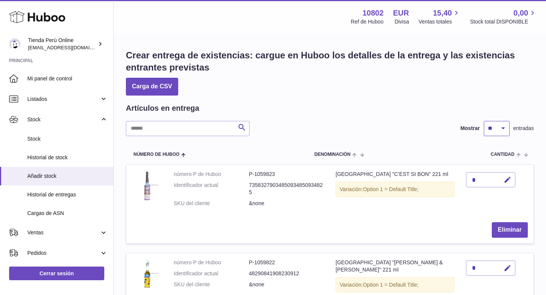
click at [503, 130] on select "** ** ** ***" at bounding box center [497, 128] width 26 height 15
select select "**"
click at [484, 121] on select "** ** ** ***" at bounding box center [497, 128] width 26 height 15
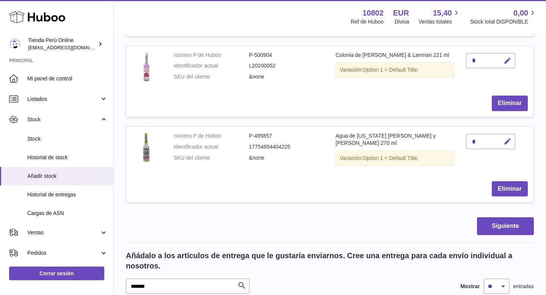
scroll to position [875, 0]
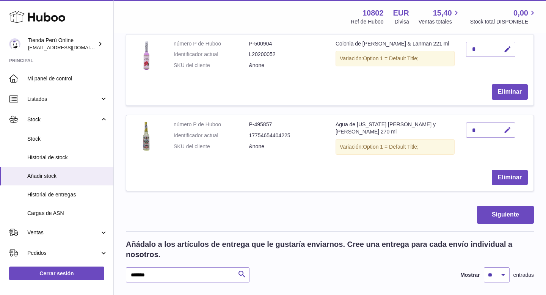
click at [506, 126] on icon "button" at bounding box center [507, 130] width 8 height 8
type input "**"
click at [512, 124] on button "submit" at bounding box center [506, 130] width 14 height 12
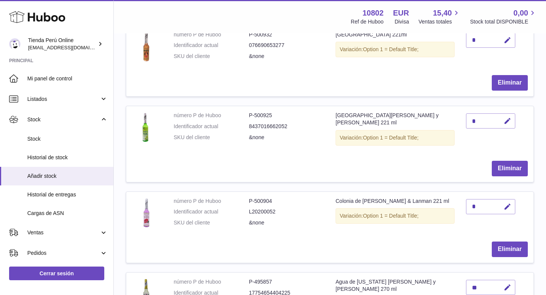
scroll to position [699, 0]
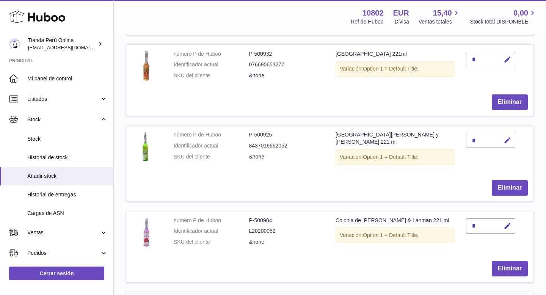
click at [503, 138] on icon "button" at bounding box center [507, 140] width 8 height 8
type input "**"
click at [508, 137] on icon "submit" at bounding box center [507, 140] width 7 height 7
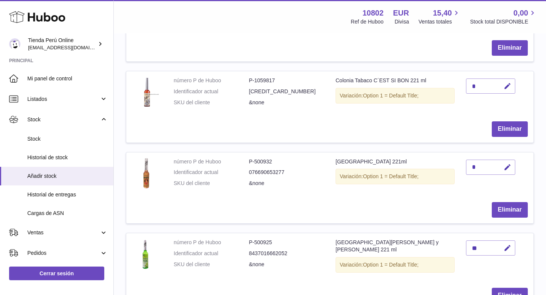
scroll to position [603, 0]
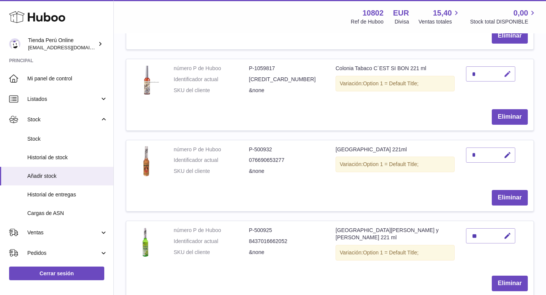
click at [508, 71] on icon "button" at bounding box center [507, 74] width 8 height 8
type input "**"
click at [510, 71] on icon "submit" at bounding box center [507, 74] width 7 height 7
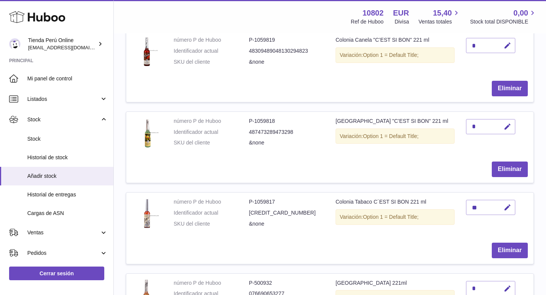
scroll to position [462, 0]
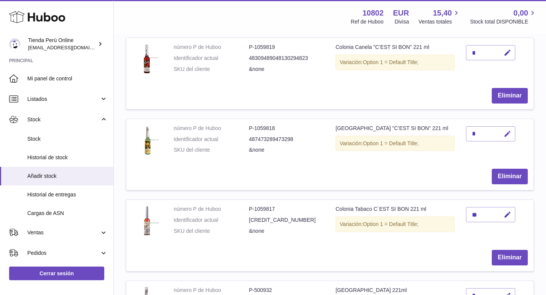
click at [506, 130] on icon "button" at bounding box center [507, 134] width 8 height 8
type input "**"
click at [508, 130] on icon "submit" at bounding box center [507, 133] width 7 height 7
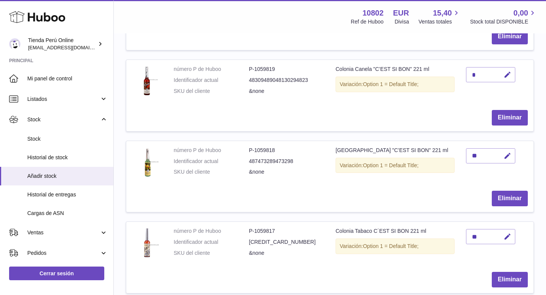
scroll to position [440, 0]
click at [504, 72] on icon "button" at bounding box center [507, 76] width 8 height 8
type input "**"
click at [506, 72] on icon "submit" at bounding box center [507, 75] width 7 height 7
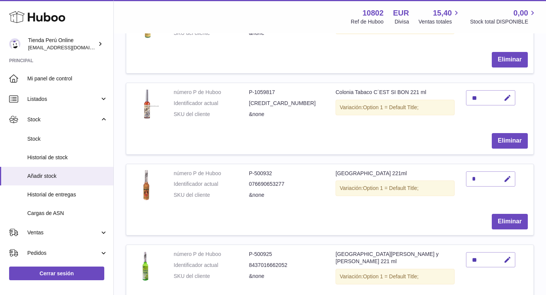
scroll to position [581, 0]
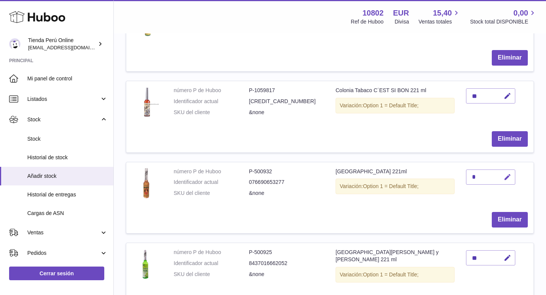
click at [505, 175] on icon "button" at bounding box center [507, 177] width 8 height 8
type input "**"
click at [510, 174] on icon "submit" at bounding box center [507, 177] width 7 height 7
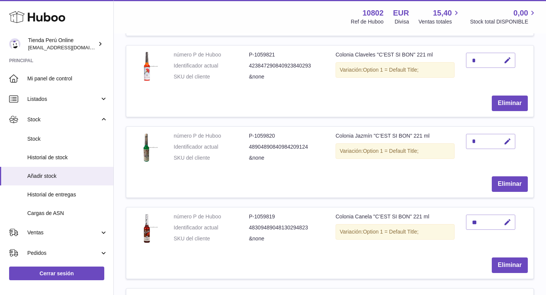
scroll to position [292, 0]
click at [509, 138] on icon "button" at bounding box center [507, 142] width 8 height 8
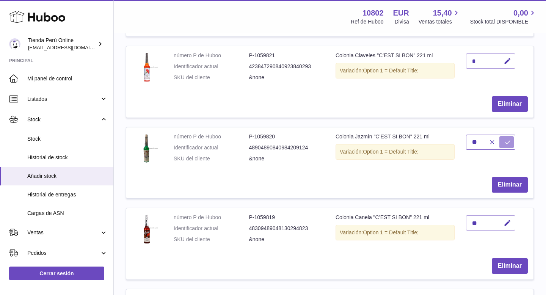
type input "**"
click at [506, 139] on icon "submit" at bounding box center [507, 142] width 7 height 7
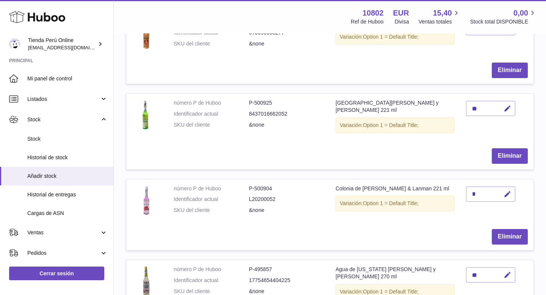
scroll to position [733, 0]
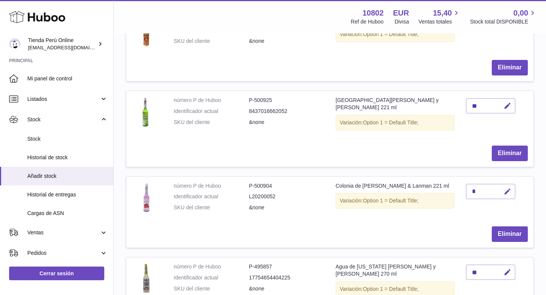
click at [507, 188] on icon "button" at bounding box center [507, 192] width 8 height 8
type input "**"
click at [508, 188] on icon "submit" at bounding box center [507, 191] width 7 height 7
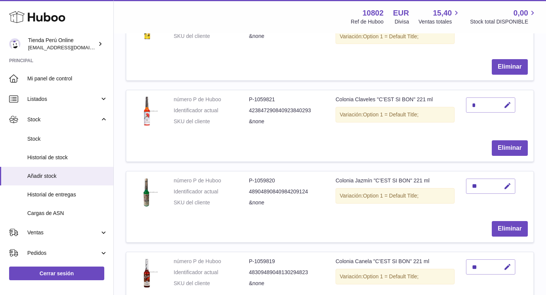
scroll to position [249, 0]
click at [508, 101] on icon "button" at bounding box center [507, 105] width 8 height 8
type input "**"
click at [505, 101] on icon "submit" at bounding box center [507, 104] width 7 height 7
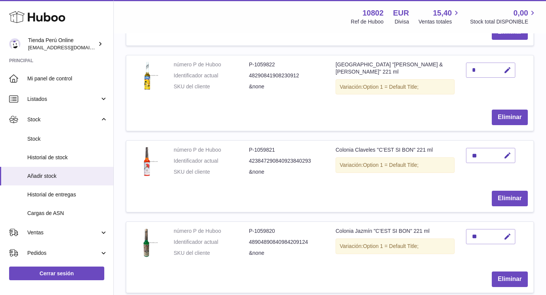
scroll to position [150, 0]
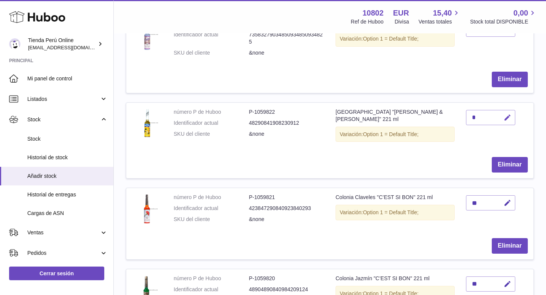
click at [505, 116] on icon "button" at bounding box center [507, 118] width 8 height 8
type input "**"
click at [506, 116] on icon "submit" at bounding box center [507, 117] width 7 height 7
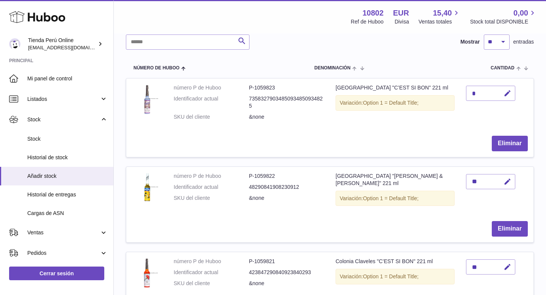
scroll to position [83, 0]
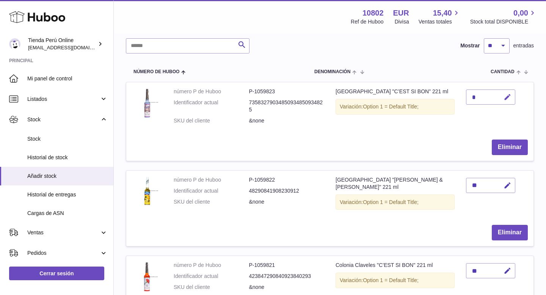
click at [505, 98] on icon "button" at bounding box center [507, 97] width 8 height 8
type input "**"
click at [509, 95] on icon "submit" at bounding box center [507, 97] width 7 height 7
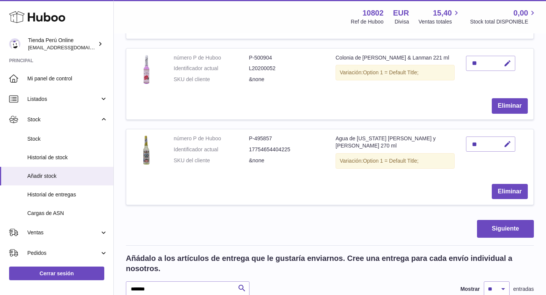
scroll to position [864, 0]
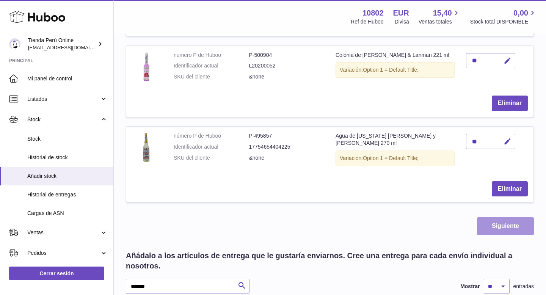
click at [509, 217] on button "Siguiente" at bounding box center [505, 226] width 57 height 18
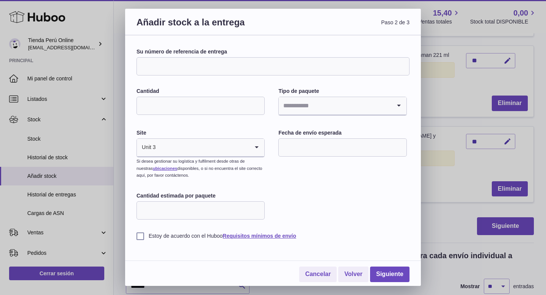
click at [193, 64] on input "Su número de referencia de entrega" at bounding box center [272, 66] width 273 height 18
paste input "**********"
type input "**********"
click at [231, 107] on input "Cantidad" at bounding box center [200, 106] width 128 height 18
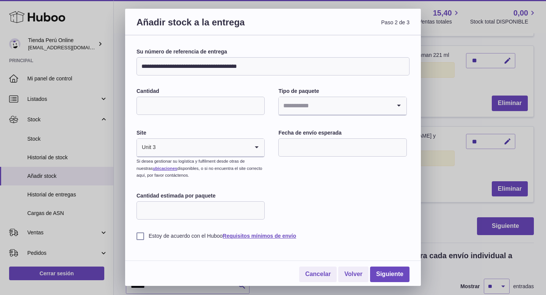
click at [214, 110] on input "Cantidad" at bounding box center [200, 106] width 128 height 18
type input "**"
click at [370, 107] on input "Search for option" at bounding box center [335, 105] width 112 height 17
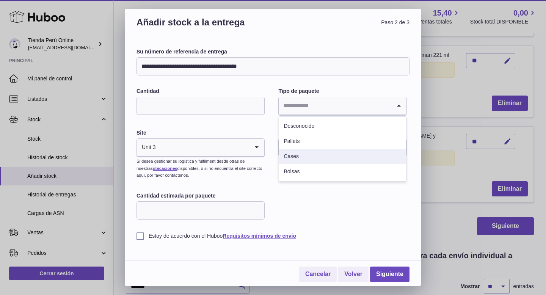
click at [329, 157] on li "Cases" at bounding box center [342, 156] width 127 height 15
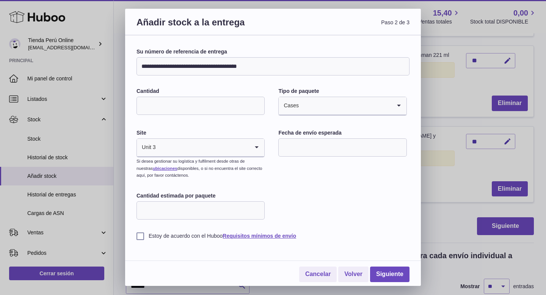
click at [324, 152] on input "text" at bounding box center [342, 147] width 128 height 18
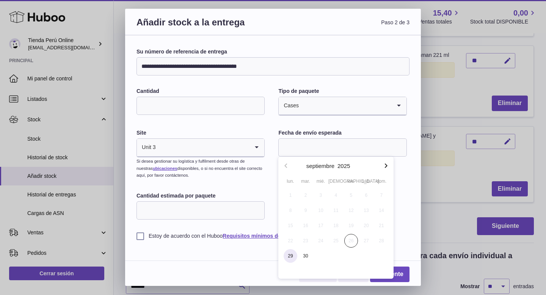
click at [289, 258] on span "29" at bounding box center [291, 256] width 14 height 14
type input "**********"
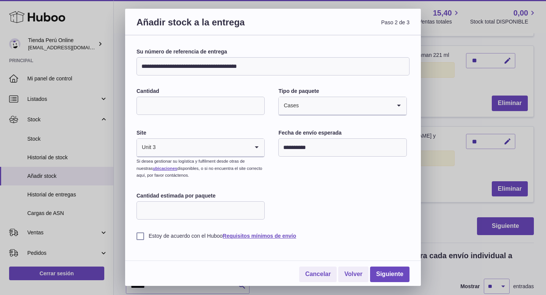
click at [227, 214] on input "Cantidad estimada por paquete" at bounding box center [200, 210] width 128 height 18
type input "**"
click at [141, 235] on label "Estoy de acuerdo con el Huboo Requisitos mínimos de envío" at bounding box center [272, 235] width 273 height 7
click at [388, 276] on link "Siguiente" at bounding box center [389, 274] width 39 height 16
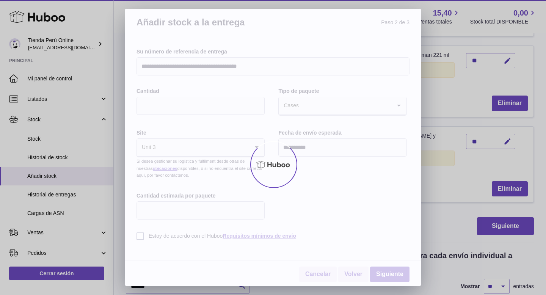
scroll to position [135, 0]
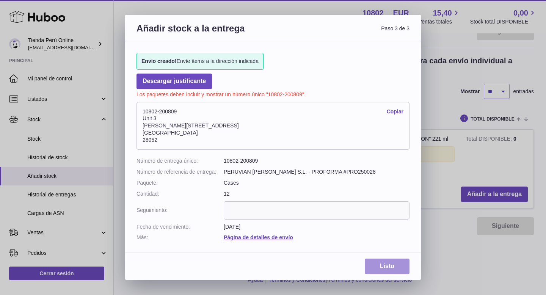
click at [396, 266] on link "Listo" at bounding box center [387, 267] width 45 height 16
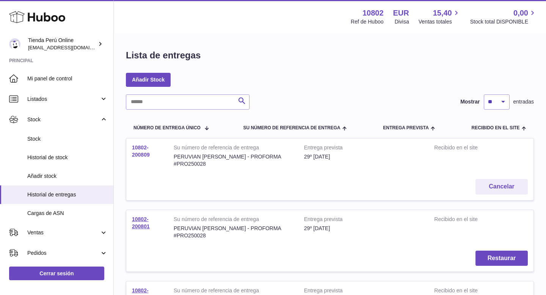
click at [144, 154] on link "10802-200809" at bounding box center [141, 150] width 18 height 13
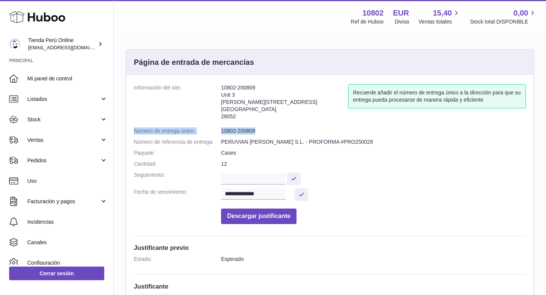
drag, startPoint x: 135, startPoint y: 130, endPoint x: 271, endPoint y: 131, distance: 136.1
click at [272, 131] on dl "**********" at bounding box center [330, 156] width 392 height 144
copy dl "Número de entrega único: 10802-200809"
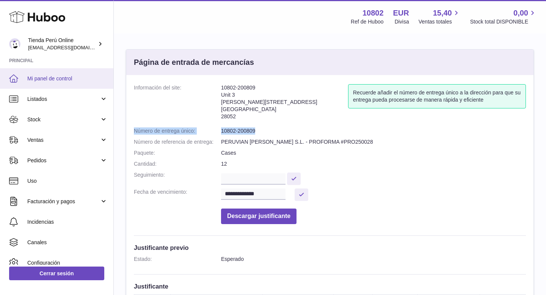
click at [55, 75] on span "Mi panel de control" at bounding box center [67, 78] width 80 height 7
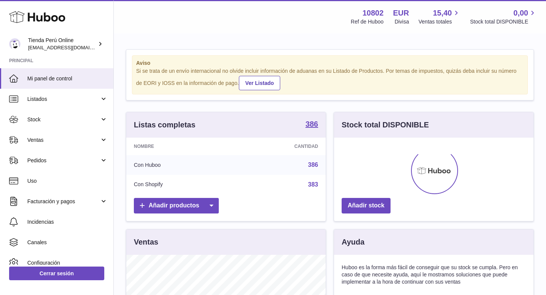
scroll to position [118, 199]
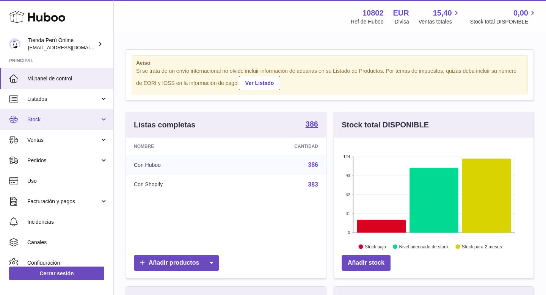
click at [58, 118] on span "Stock" at bounding box center [63, 119] width 72 height 7
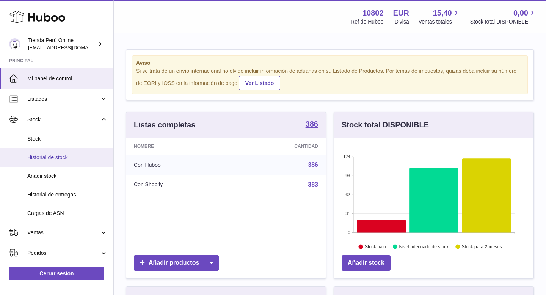
click at [65, 157] on span "Historial de stock" at bounding box center [67, 157] width 80 height 7
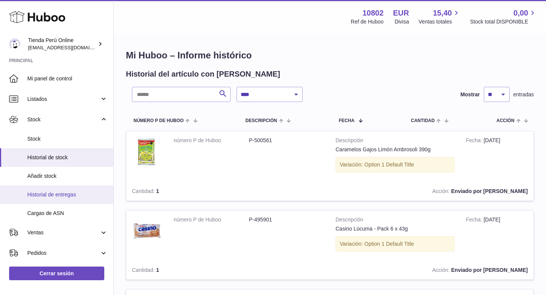
click at [69, 191] on span "Historial de entregas" at bounding box center [67, 194] width 80 height 7
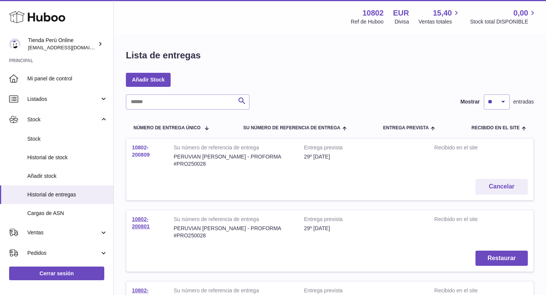
click at [143, 152] on link "10802-200809" at bounding box center [141, 150] width 18 height 13
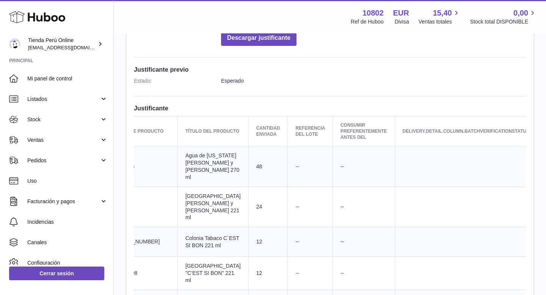
scroll to position [0, 147]
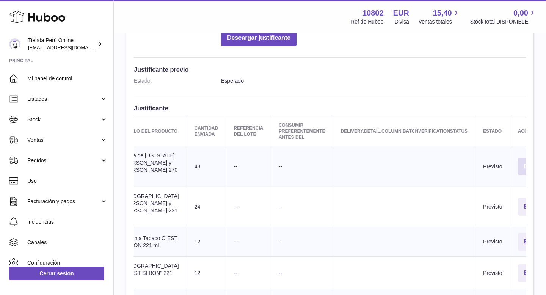
click at [518, 169] on button "Editar" at bounding box center [532, 167] width 29 height 18
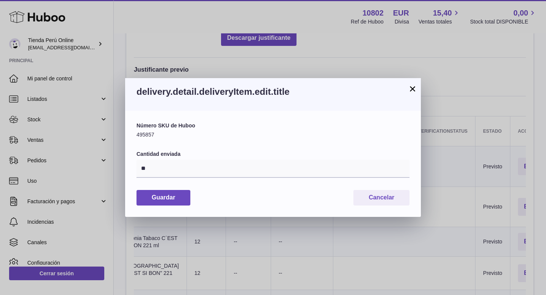
click at [411, 92] on button "×" at bounding box center [412, 88] width 9 height 9
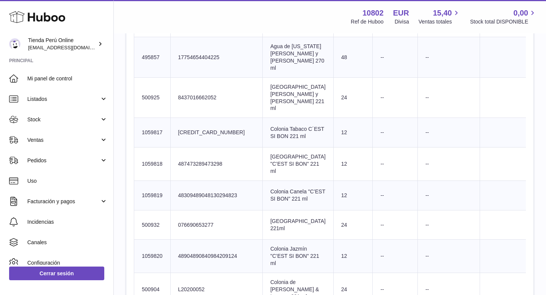
scroll to position [0, 0]
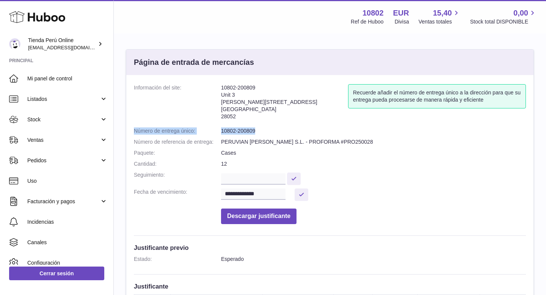
drag, startPoint x: 134, startPoint y: 130, endPoint x: 274, endPoint y: 130, distance: 140.2
click at [274, 130] on dl "**********" at bounding box center [330, 156] width 392 height 144
copy dl "Número de entrega único: 10802-200809"
